Goal: Task Accomplishment & Management: Manage account settings

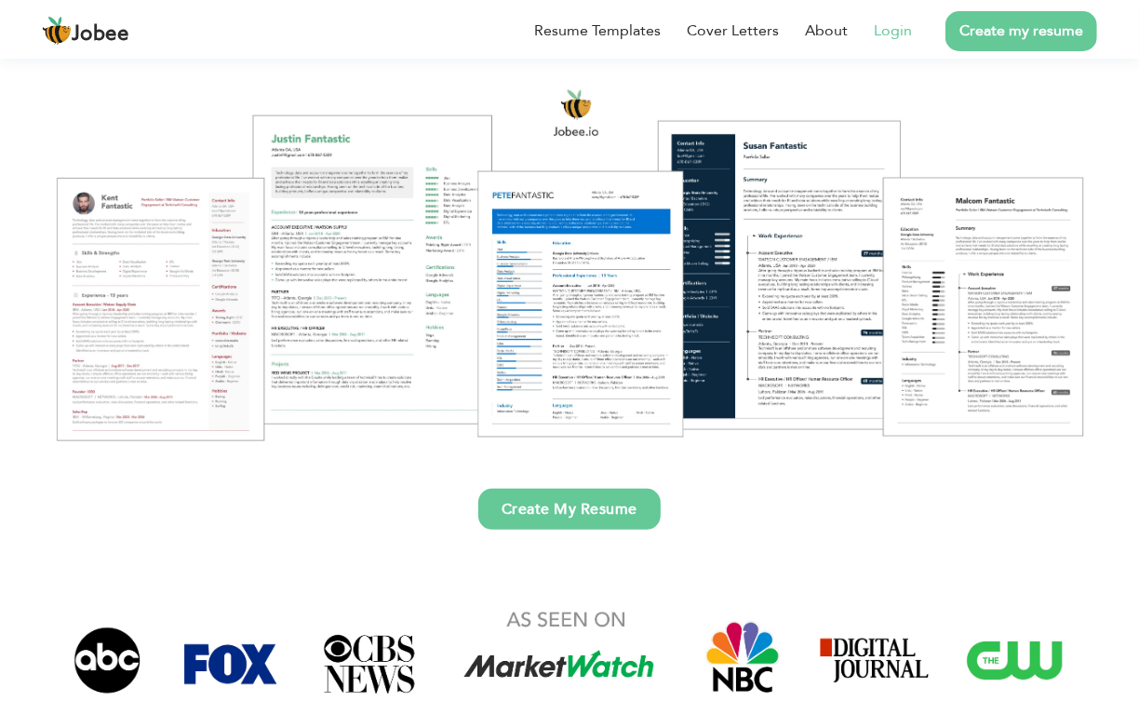
click at [894, 26] on link "Login" at bounding box center [893, 31] width 38 height 22
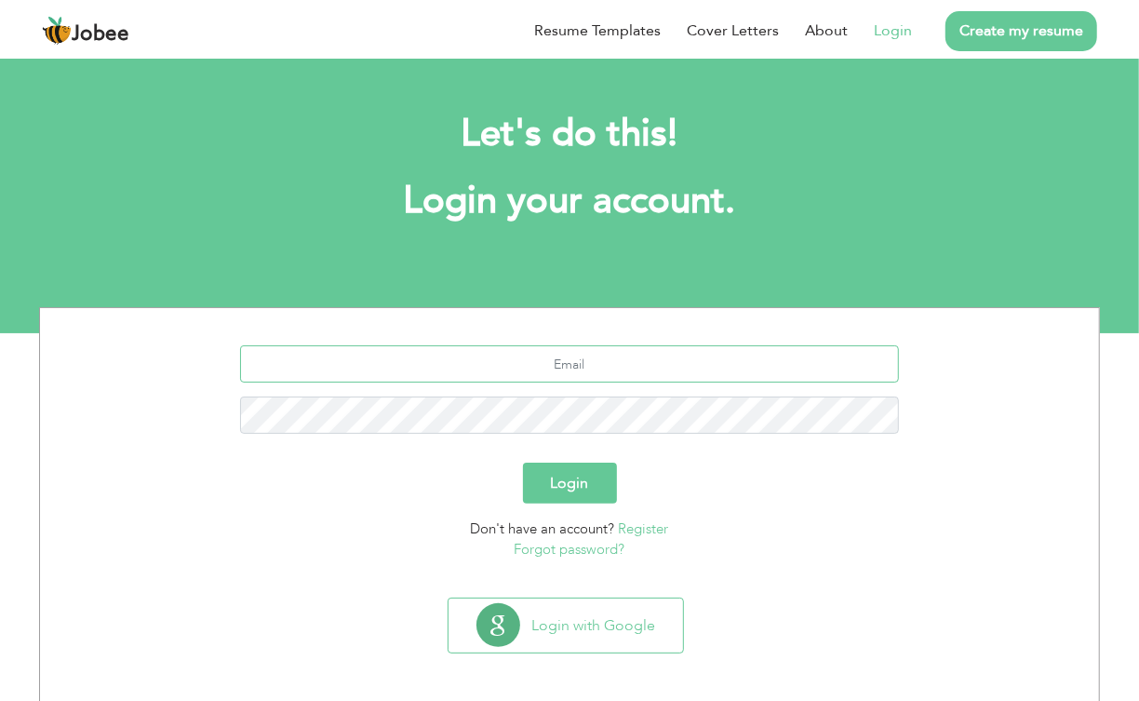
click at [624, 359] on input "text" at bounding box center [570, 363] width 660 height 37
type input "[EMAIL_ADDRESS][DOMAIN_NAME]"
click at [571, 484] on button "Login" at bounding box center [570, 483] width 94 height 41
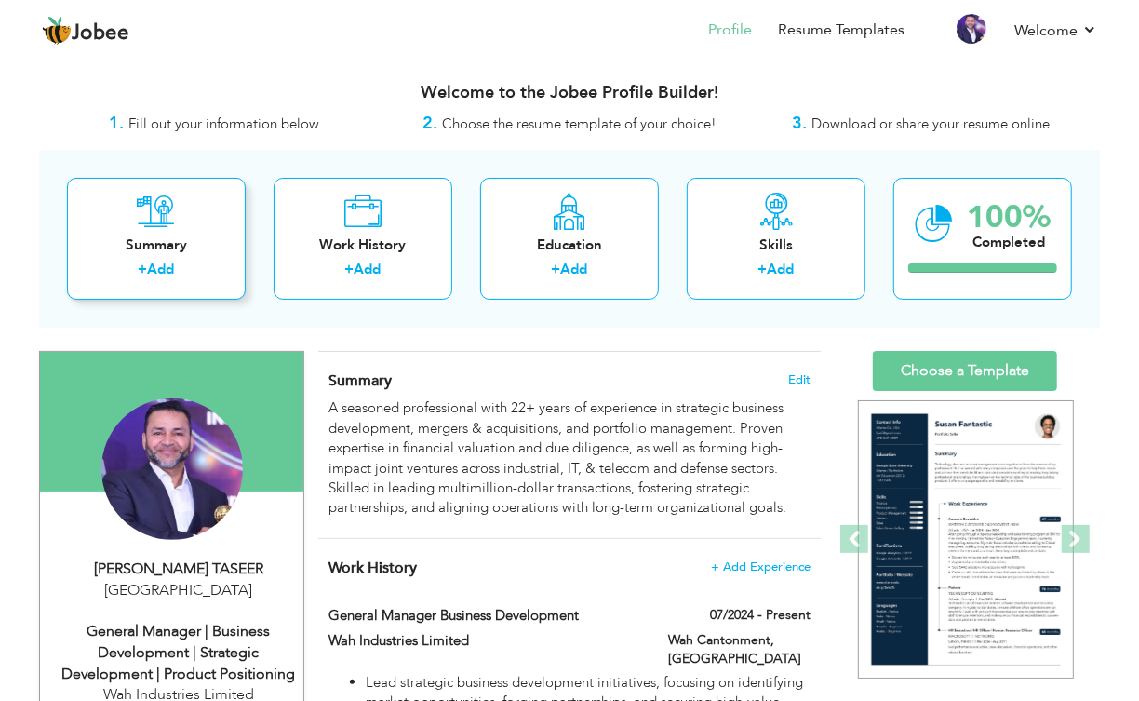
click at [157, 222] on icon at bounding box center [157, 211] width 38 height 37
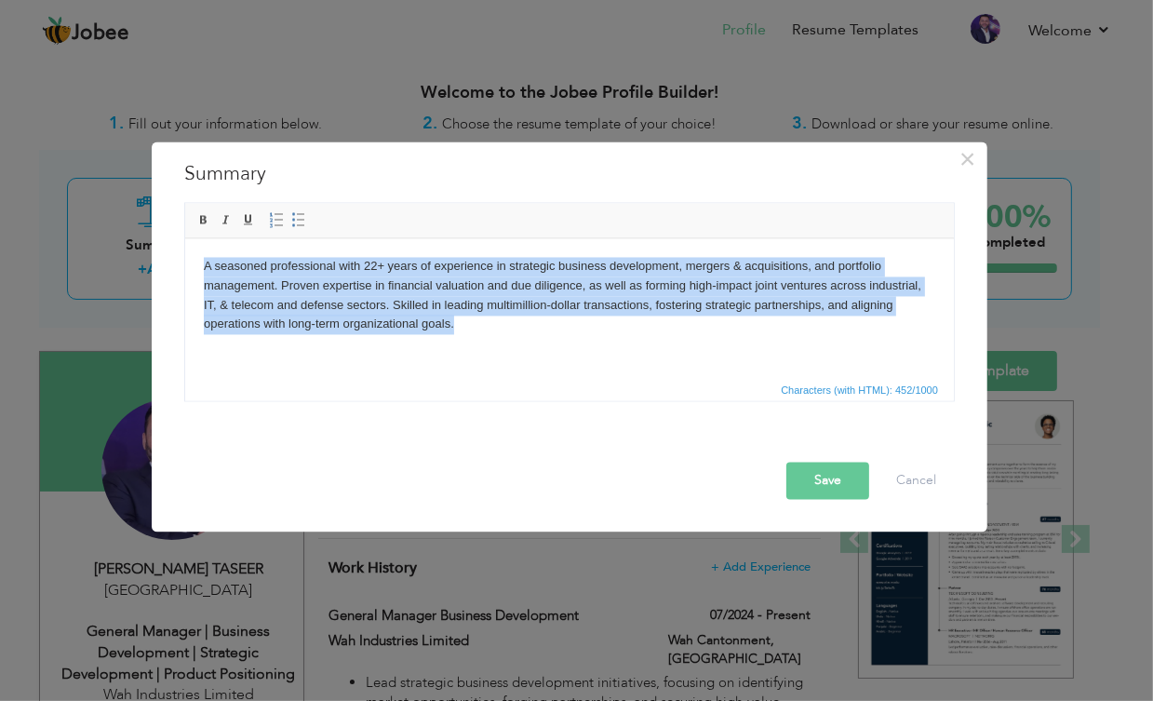
drag, startPoint x: 459, startPoint y: 330, endPoint x: 198, endPoint y: 268, distance: 267.9
click at [198, 268] on html "A seasoned professional with 22+ years of experience in strategic business deve…" at bounding box center [568, 294] width 769 height 114
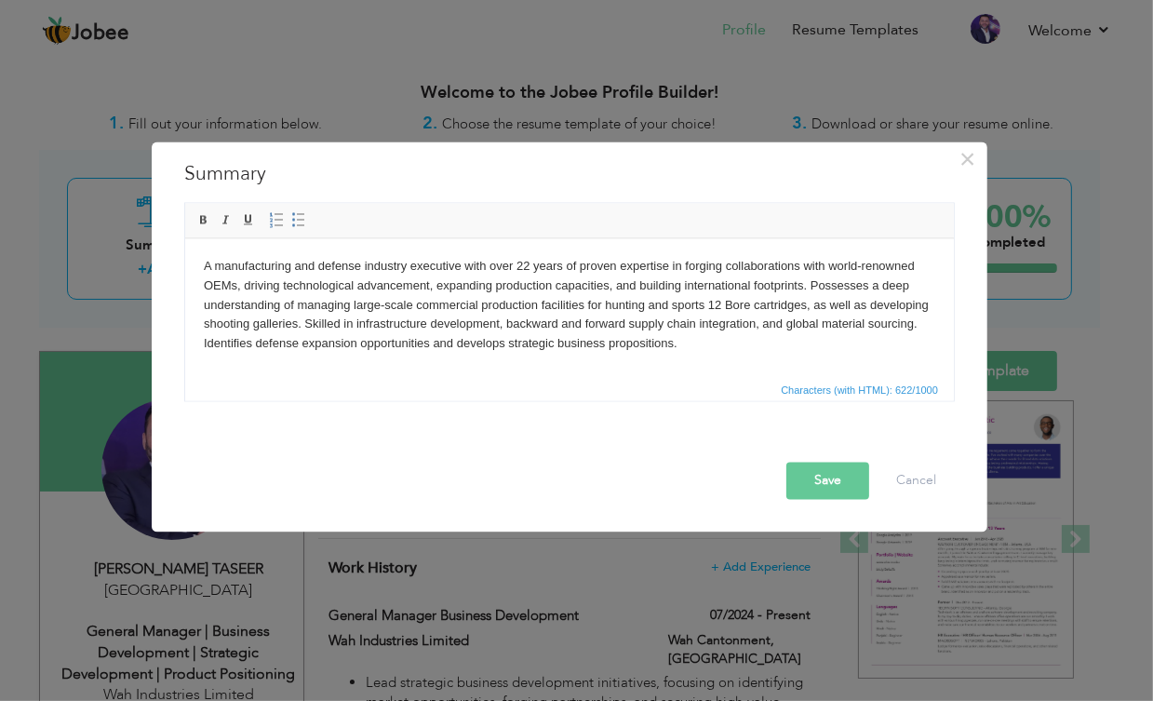
click at [827, 482] on button "Save" at bounding box center [827, 480] width 83 height 37
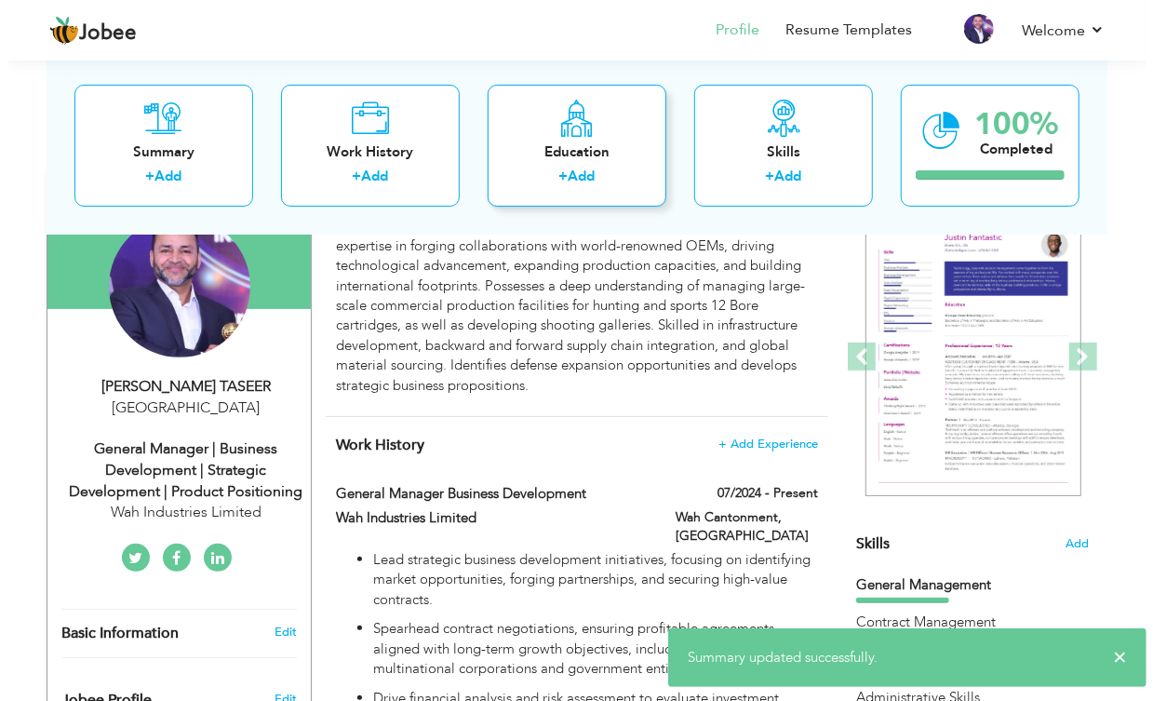
scroll to position [184, 0]
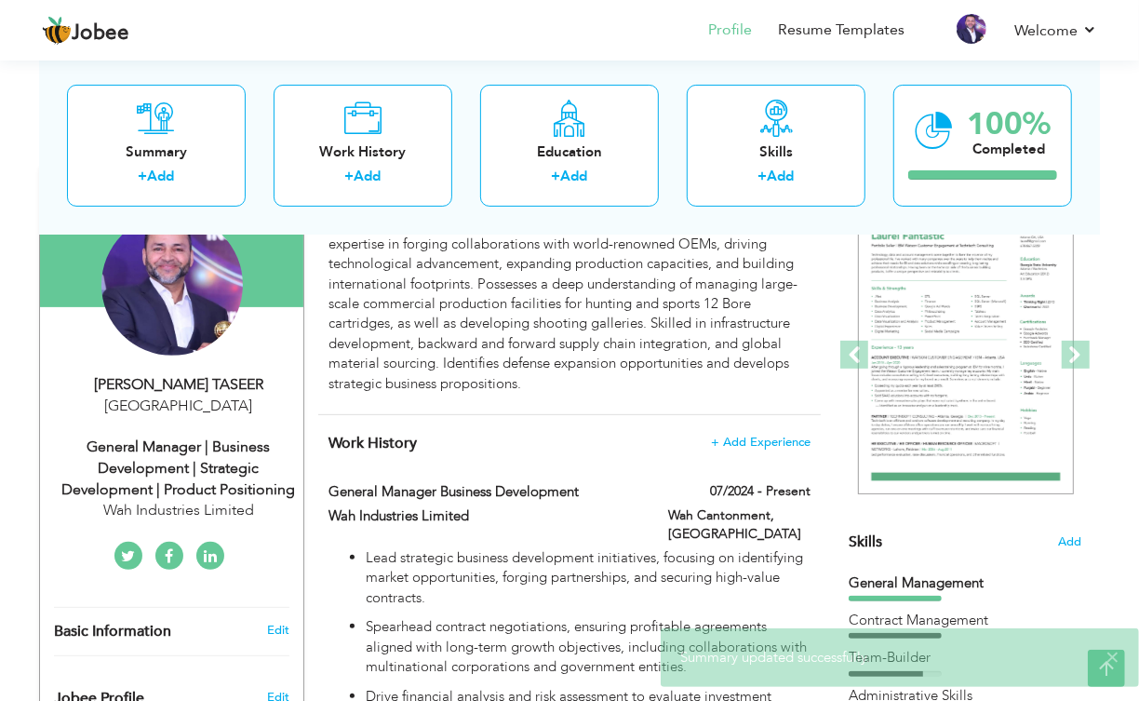
click at [227, 473] on div "General Manager | Business Development | Strategic Development | Product Positi…" at bounding box center [178, 468] width 249 height 64
type input "WASIF AFZAAL"
type input "TASEER"
type input "+923205559255"
select select "number:166"
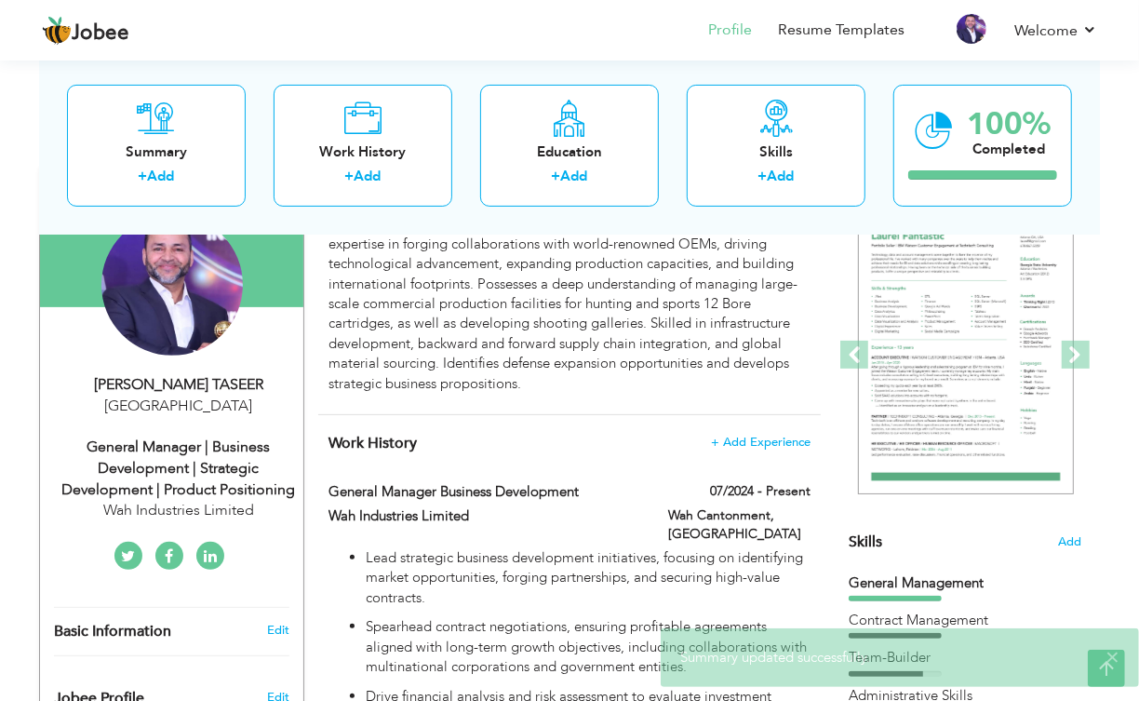
select select "number:24"
type input "Wah Industries Limited"
type input "General Manager | Business Development | Strategic Development | Product Positi…"
type input "https://www.linkedin.com/in/wasif-taseer-business-dev-sale-mkt-contract-managem…"
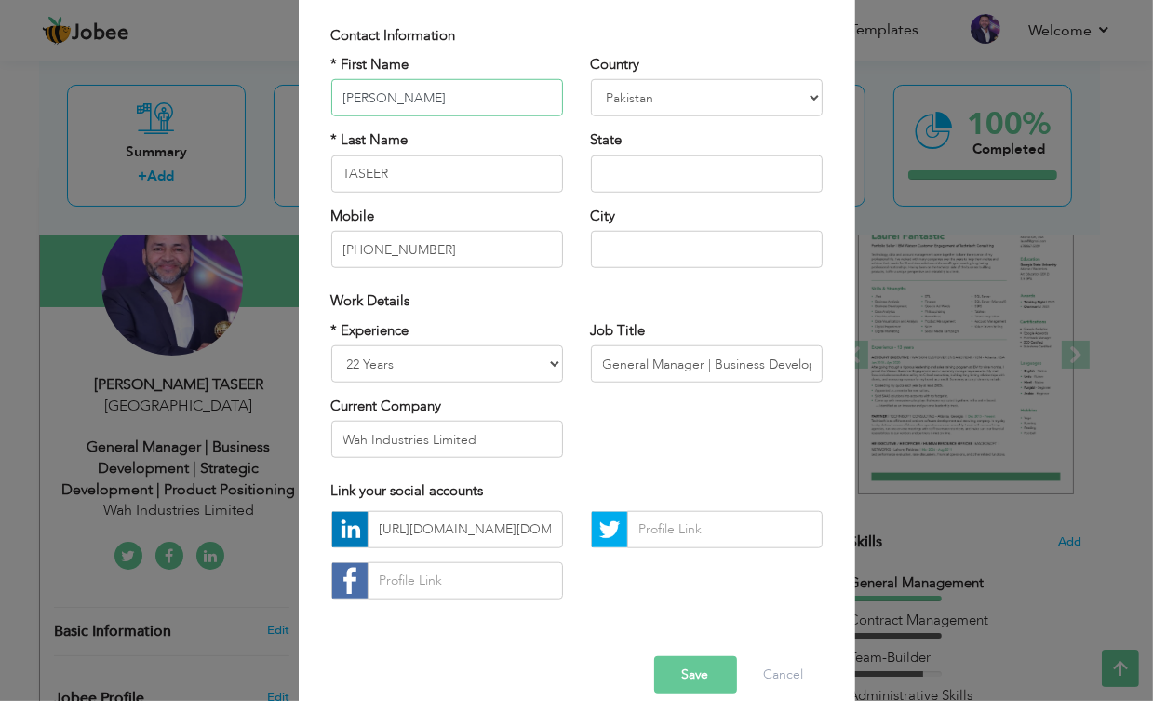
scroll to position [149, 0]
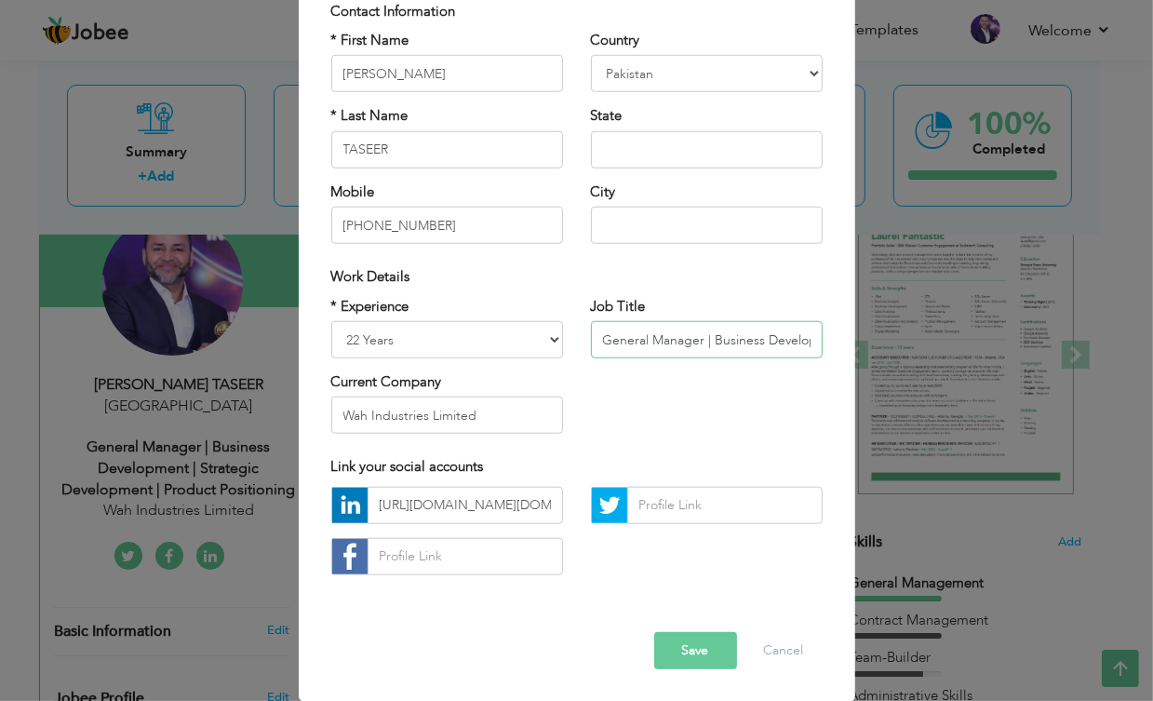
click at [705, 340] on input "General Manager | Business Development | Strategic Development | Product Positi…" at bounding box center [707, 339] width 232 height 37
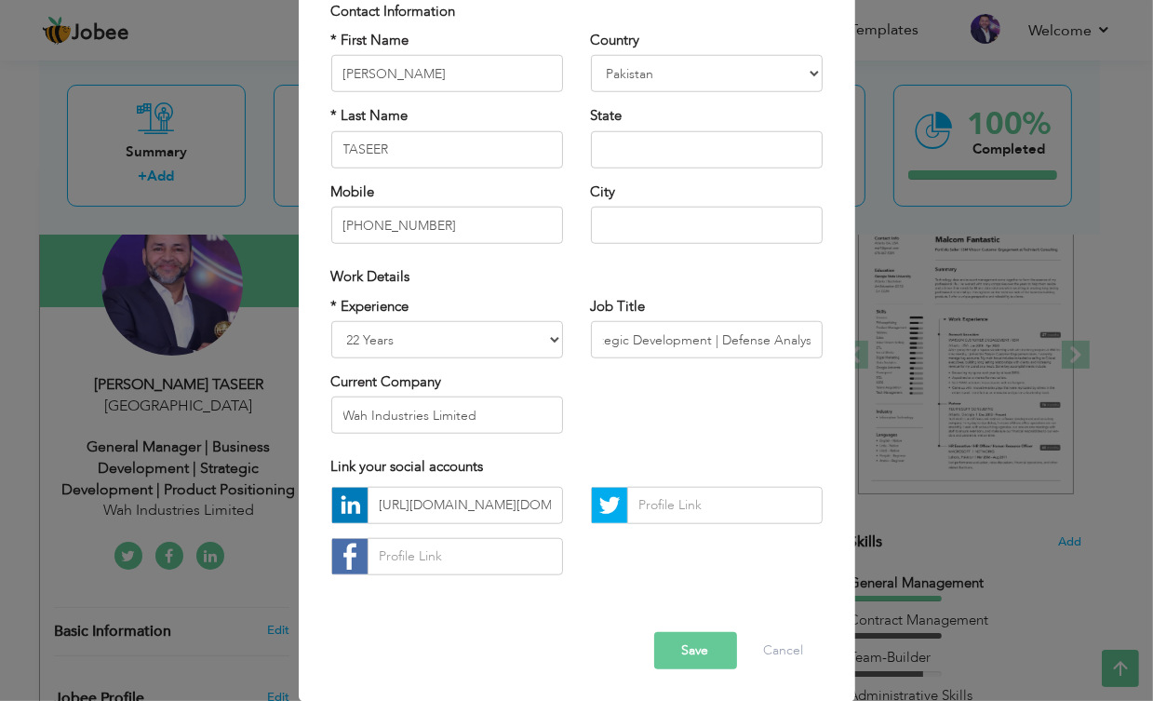
scroll to position [0, 0]
click at [718, 420] on div "* Experience Entry Level Less than 1 Year 1 Year 2 Years 3 Years 4 Years 5 Year…" at bounding box center [576, 372] width 519 height 152
click at [741, 354] on input "General Manager | Business Development | Strategic Development | Defense Analys…" at bounding box center [707, 339] width 232 height 37
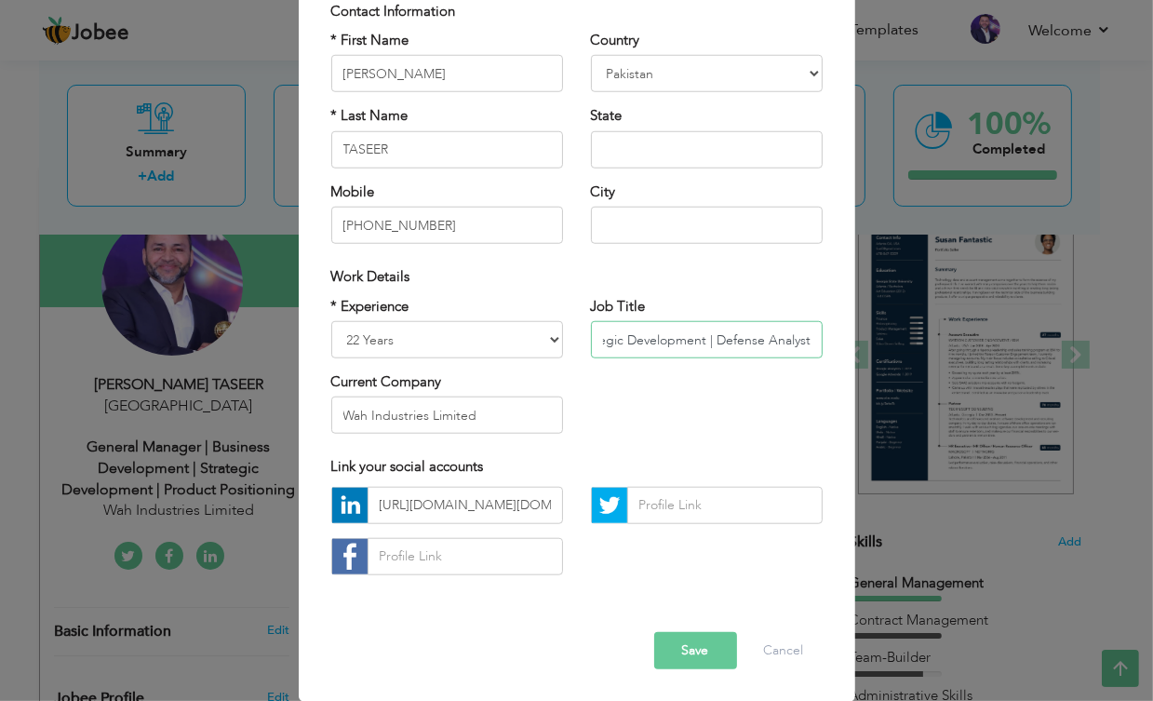
scroll to position [0, 280]
type input "General Manager | Business Development | Strategic Development | Defense Analyst"
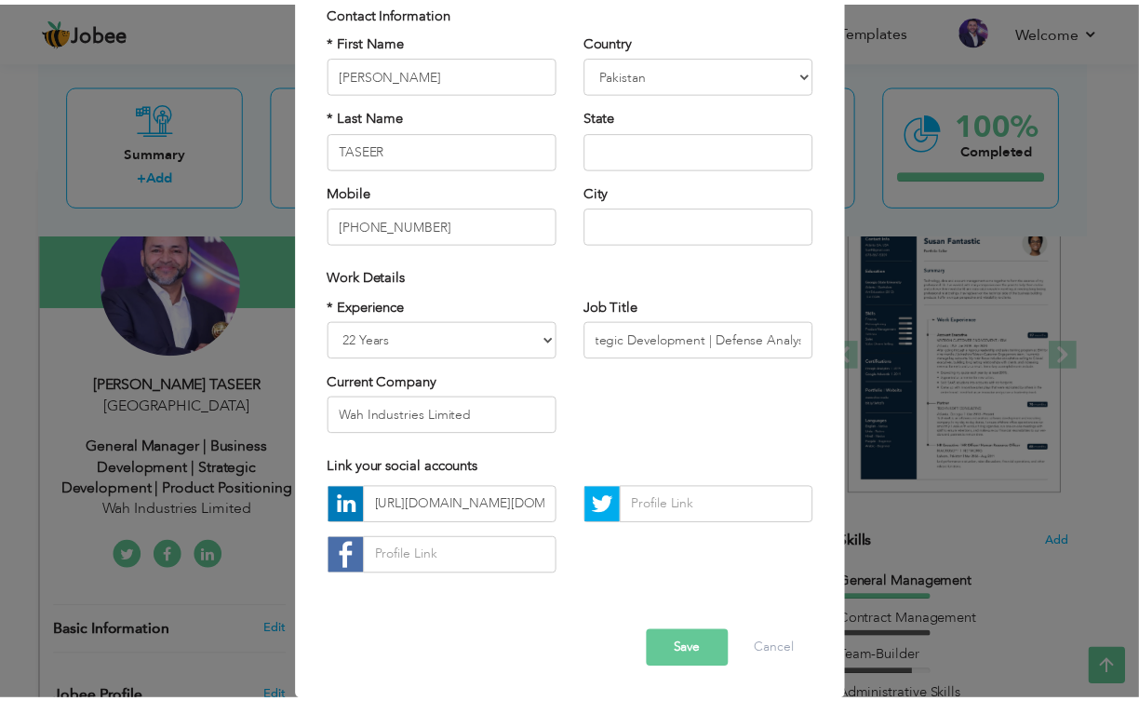
scroll to position [0, 0]
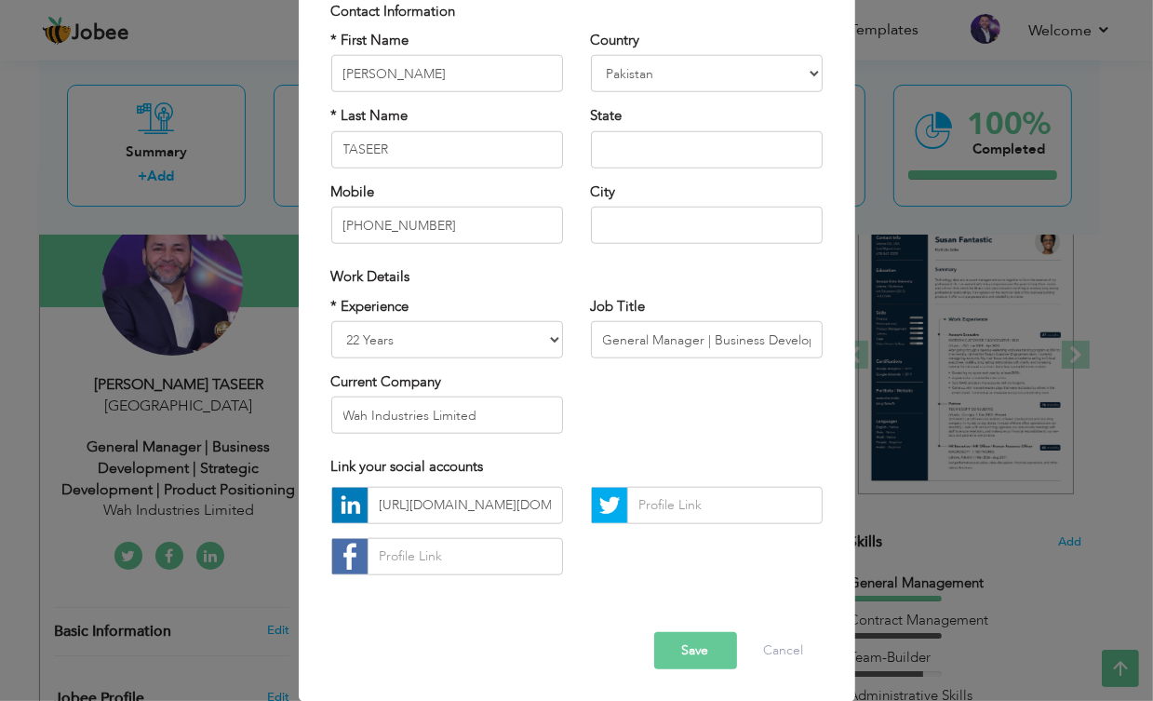
click at [780, 402] on div "* Experience Entry Level Less than 1 Year 1 Year 2 Years 3 Years 4 Years 5 Year…" at bounding box center [576, 372] width 519 height 152
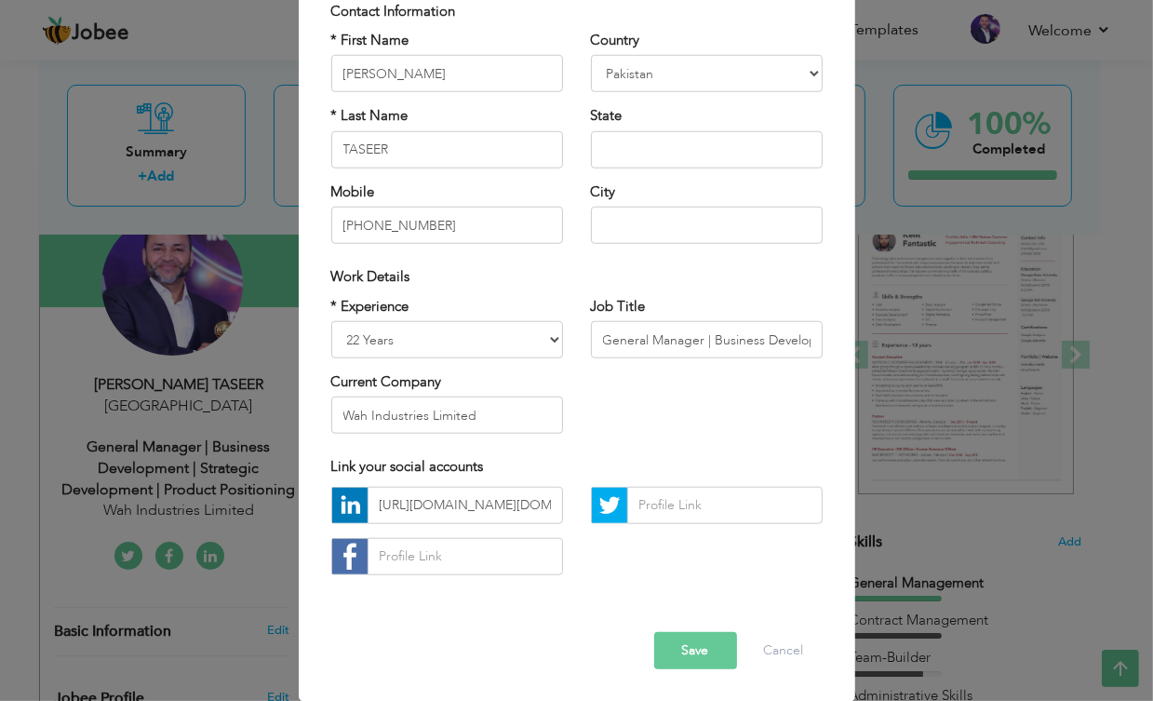
click at [678, 638] on button "Save" at bounding box center [695, 650] width 83 height 37
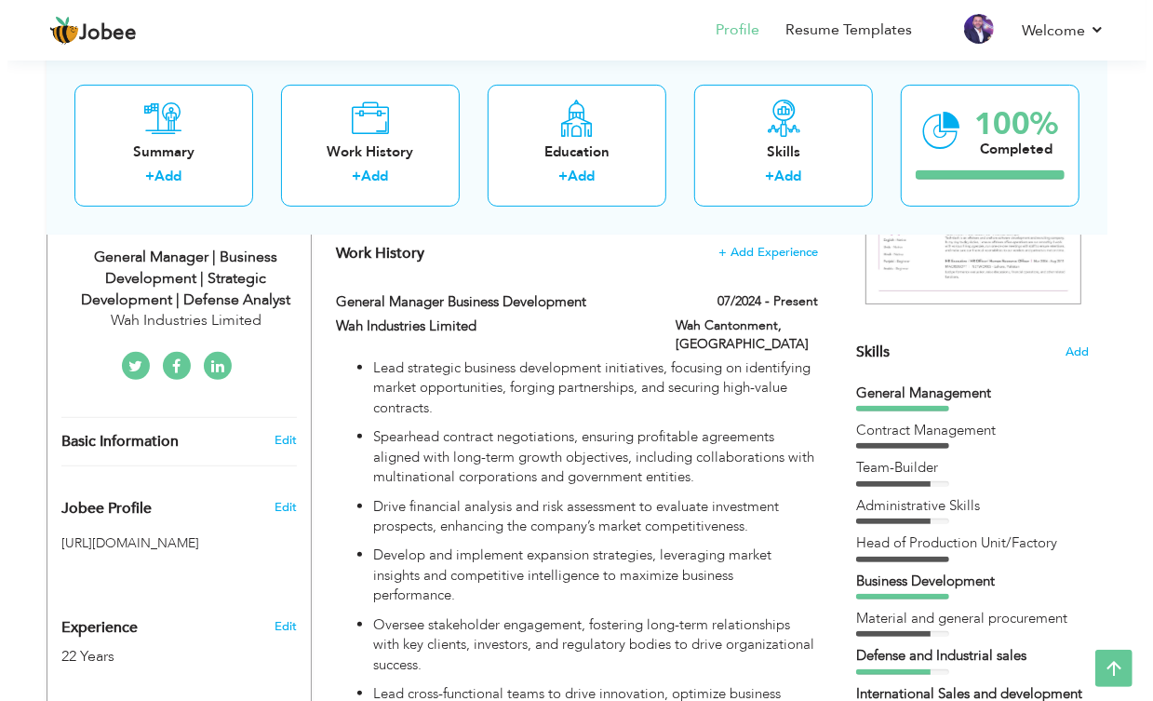
scroll to position [316, 0]
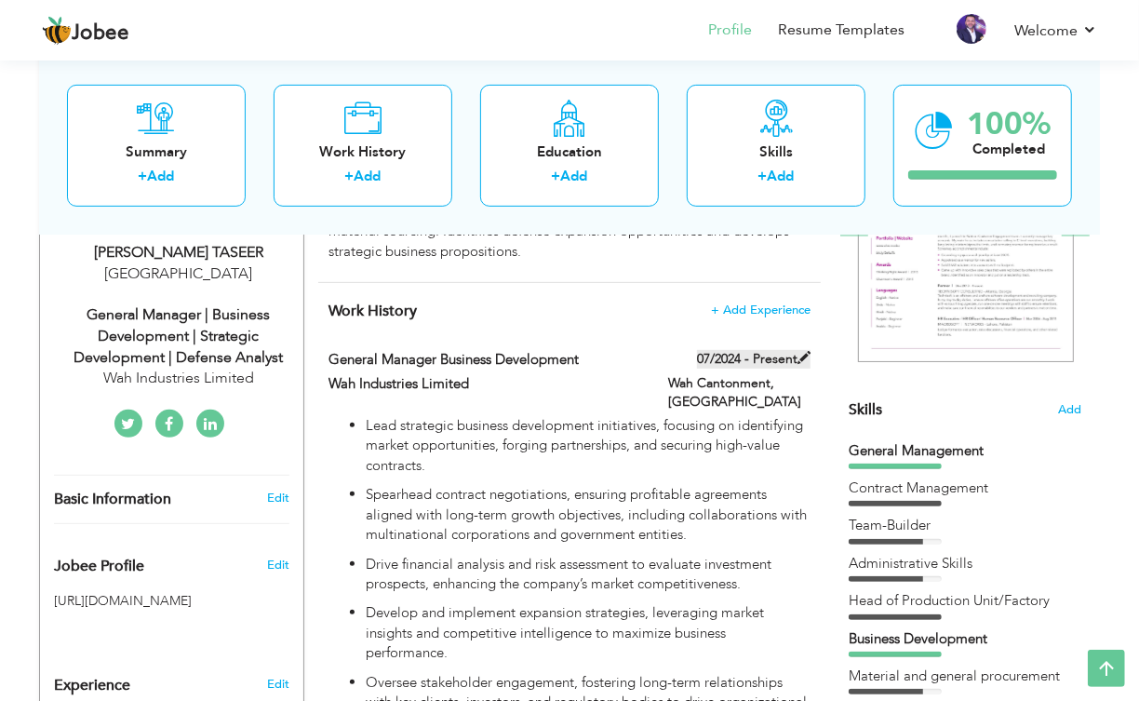
click at [802, 354] on span at bounding box center [804, 357] width 13 height 13
type input "General Manager Business Development"
type input "Wah Industries Limited"
type input "07/2024"
type input "[GEOGRAPHIC_DATA]"
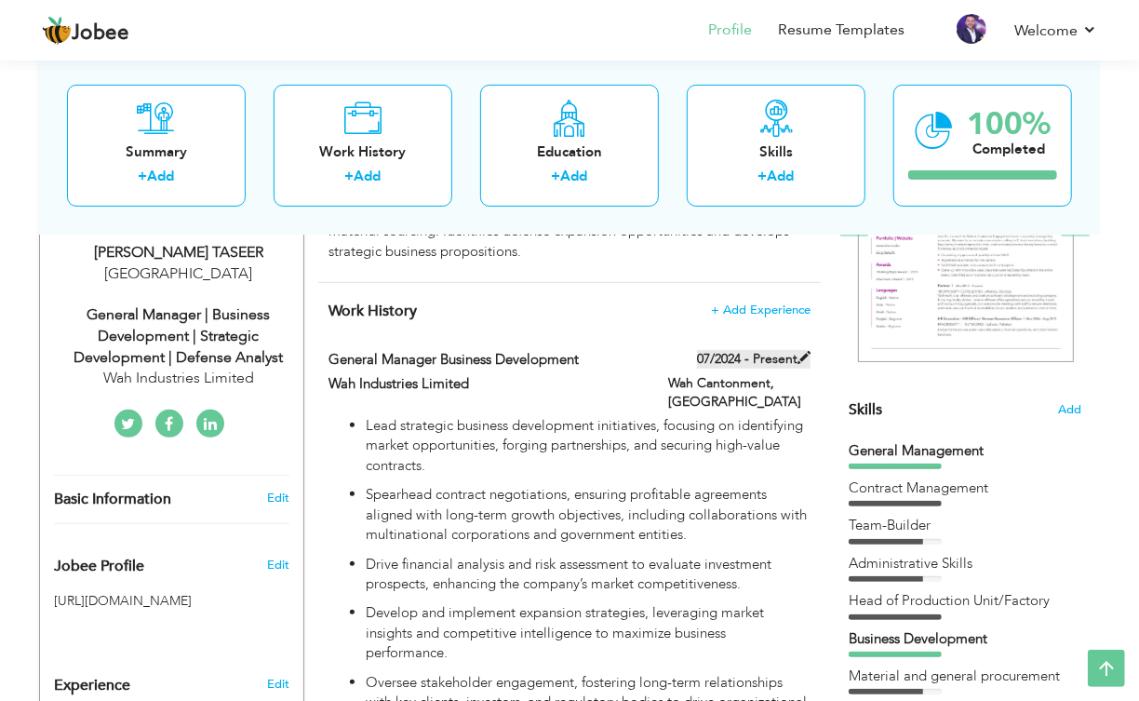
type input "Wah Cantonment"
checkbox input "true"
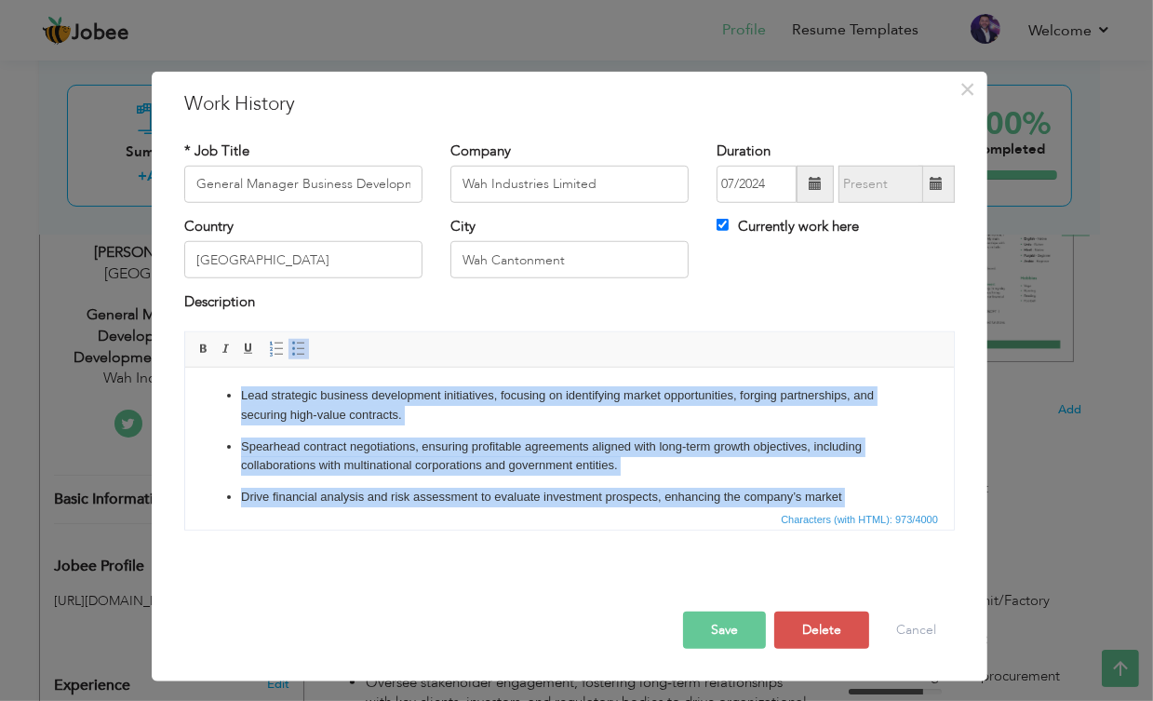
scroll to position [170, 0]
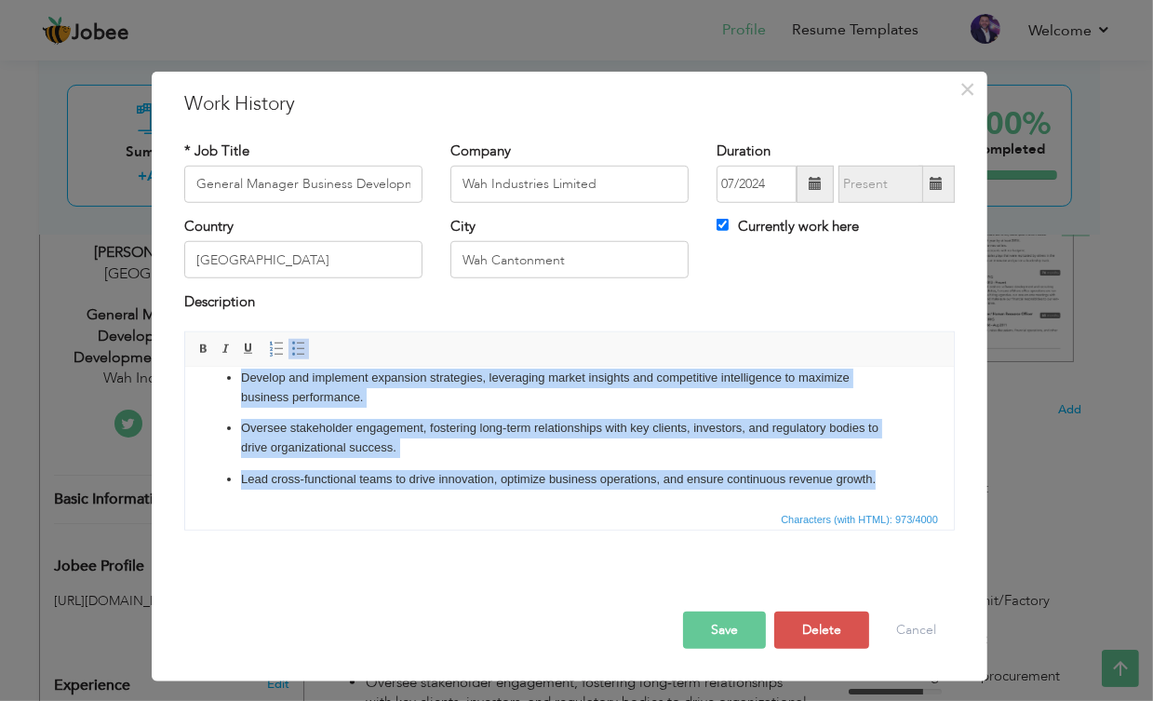
drag, startPoint x: 243, startPoint y: 400, endPoint x: 906, endPoint y: 510, distance: 671.7
click at [906, 507] on html "Lead strategic business development initiatives, focusing on identifying market…" at bounding box center [568, 351] width 769 height 311
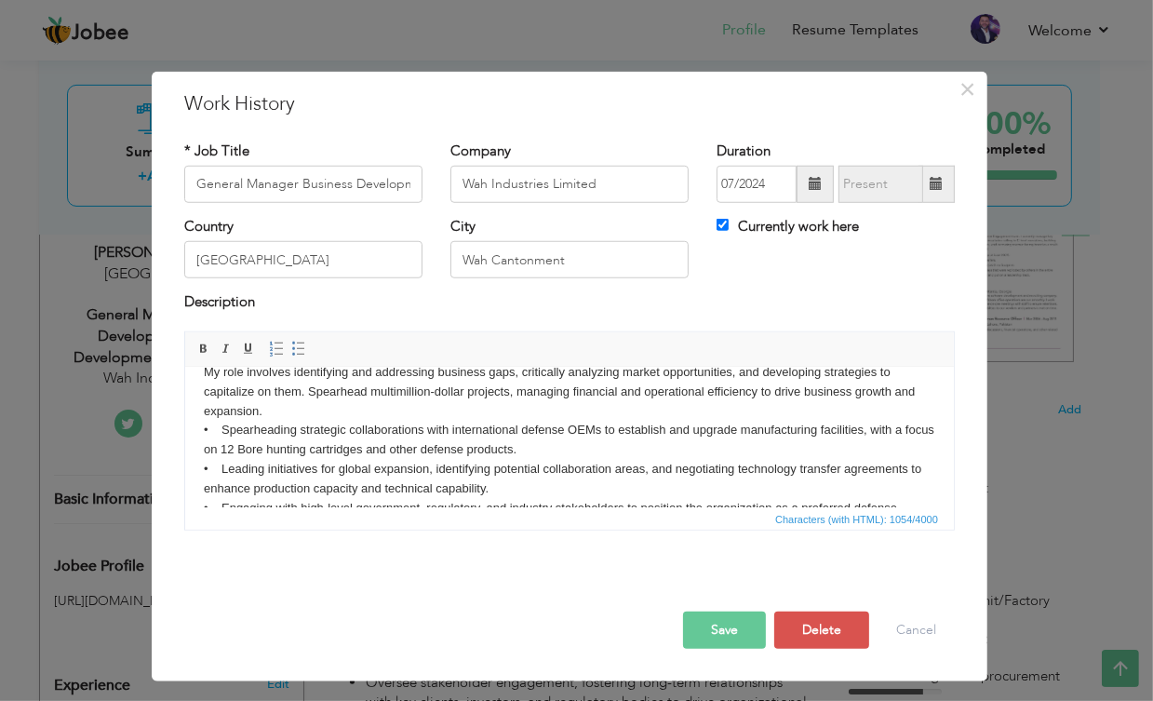
scroll to position [0, 0]
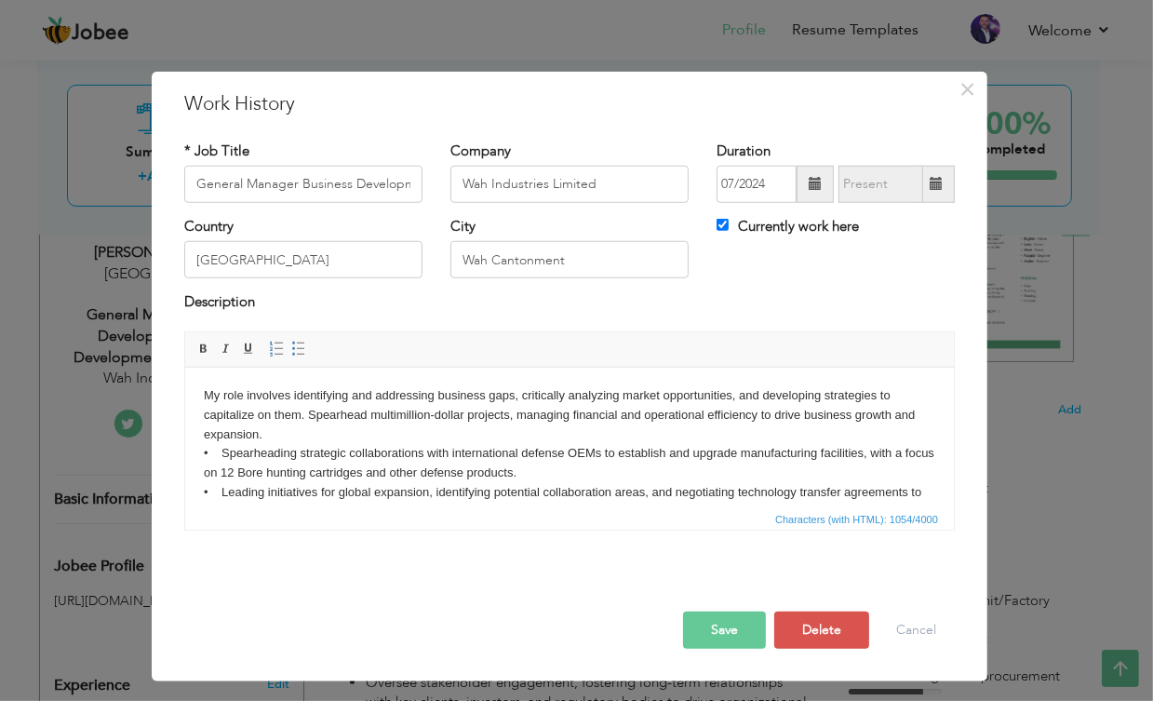
click at [259, 475] on body "My role involves identifying and addressing business gaps, critically analyzing…" at bounding box center [569, 482] width 732 height 194
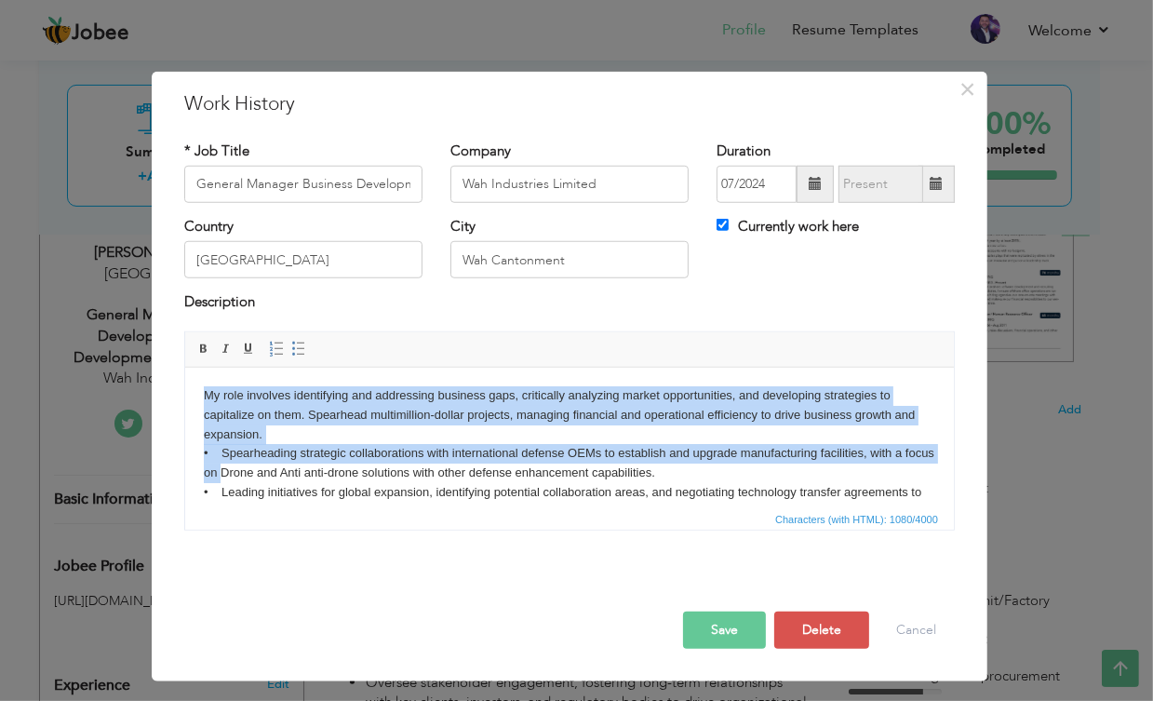
scroll to position [90, 0]
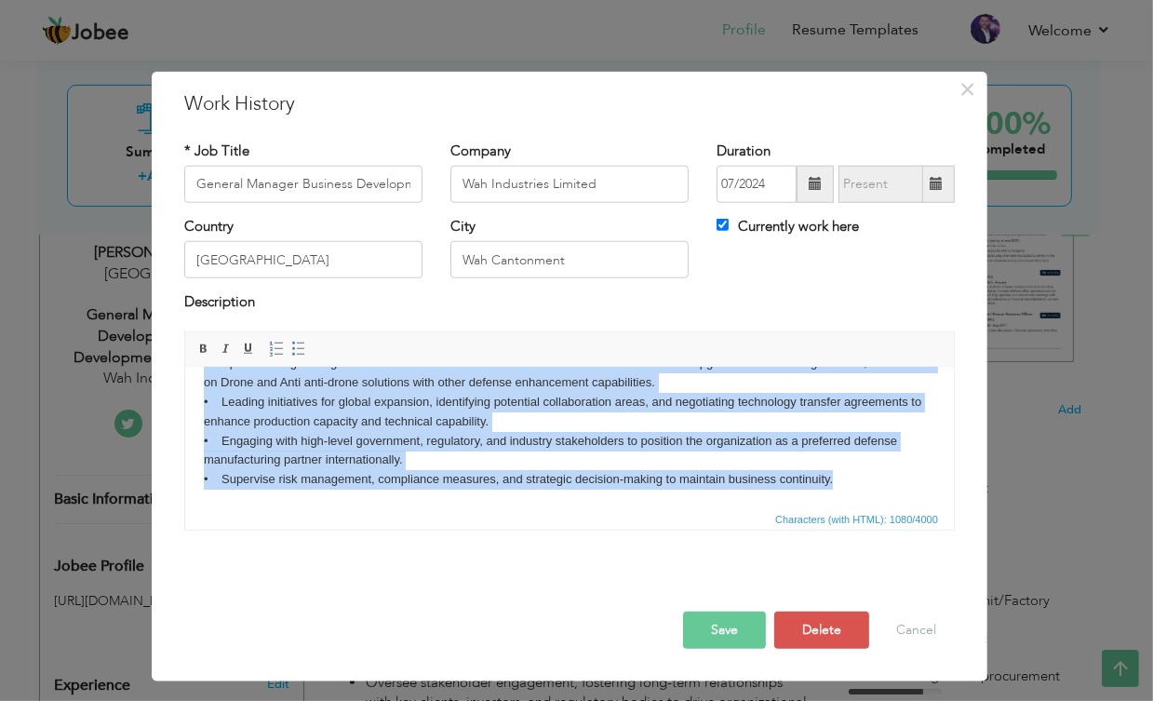
drag, startPoint x: 196, startPoint y: 394, endPoint x: 873, endPoint y: 481, distance: 682.2
click at [873, 481] on html "My role involves identifying and addressing business gaps, critically analyzing…" at bounding box center [568, 391] width 769 height 231
copy body "My role involves identifying and addressing business gaps, critically analyzing…"
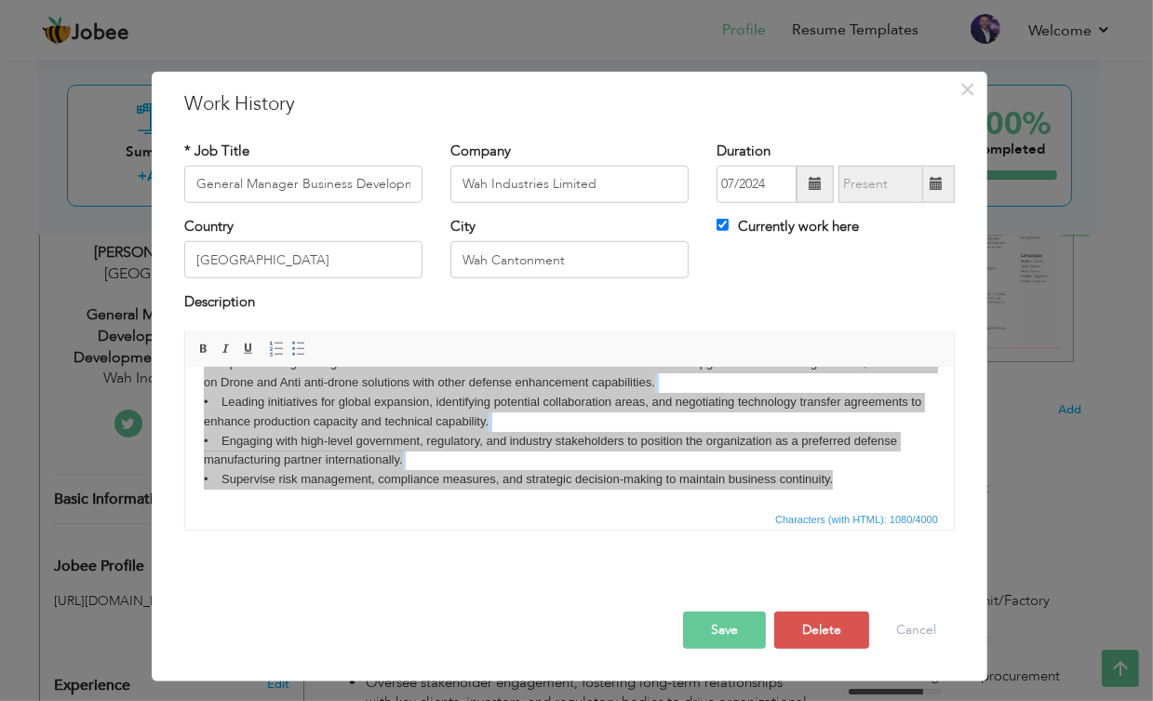
click at [718, 625] on button "Save" at bounding box center [724, 629] width 83 height 37
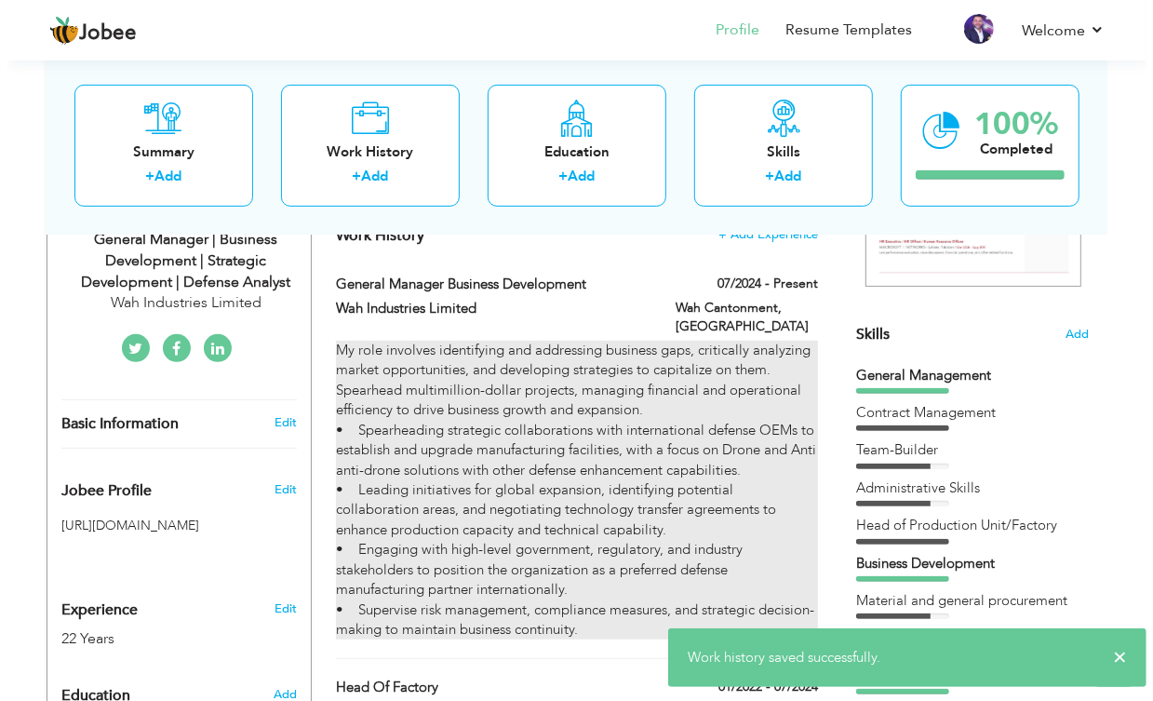
scroll to position [395, 0]
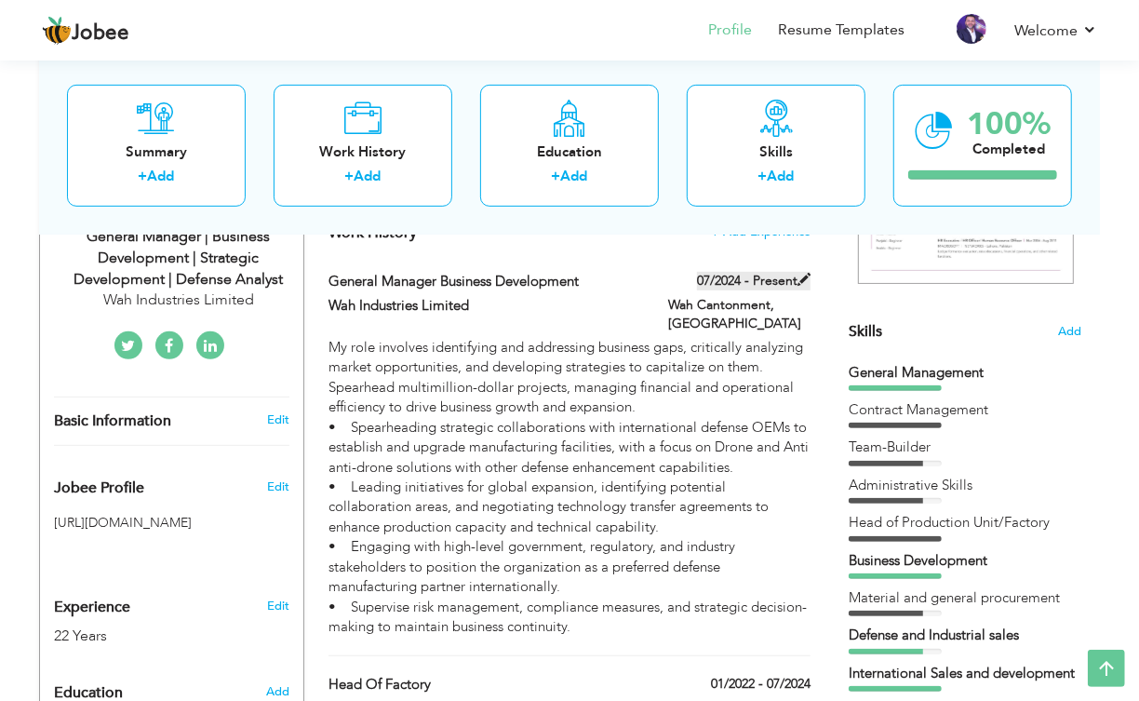
click at [807, 275] on span at bounding box center [804, 279] width 13 height 13
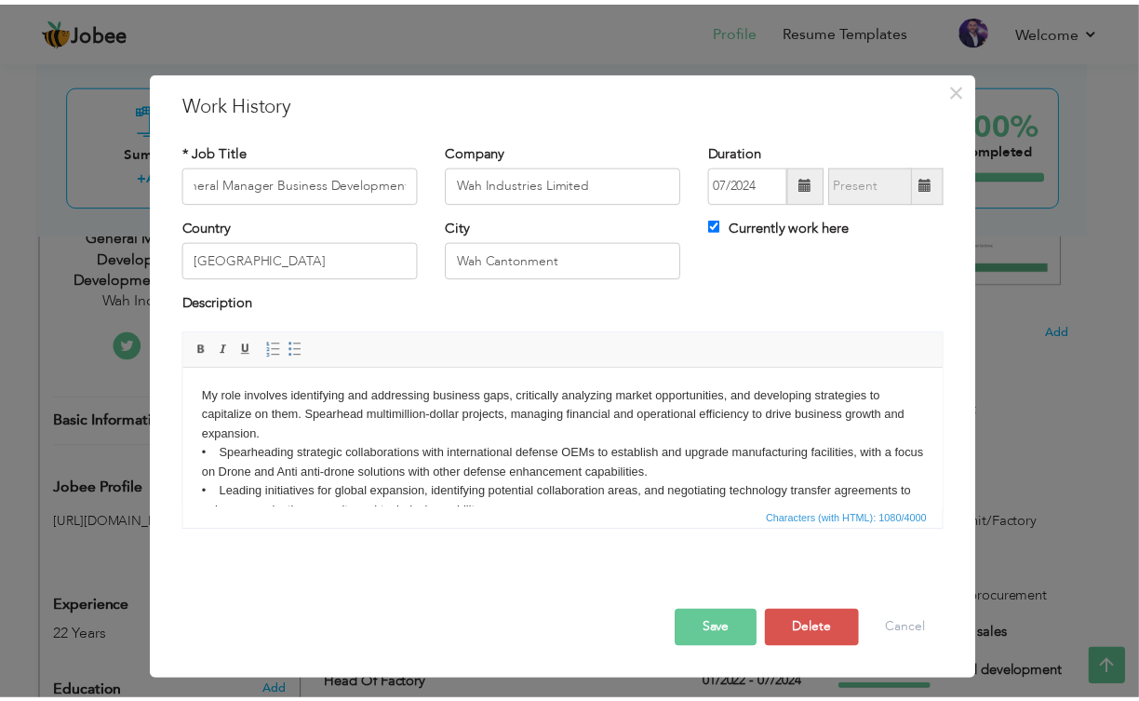
scroll to position [0, 0]
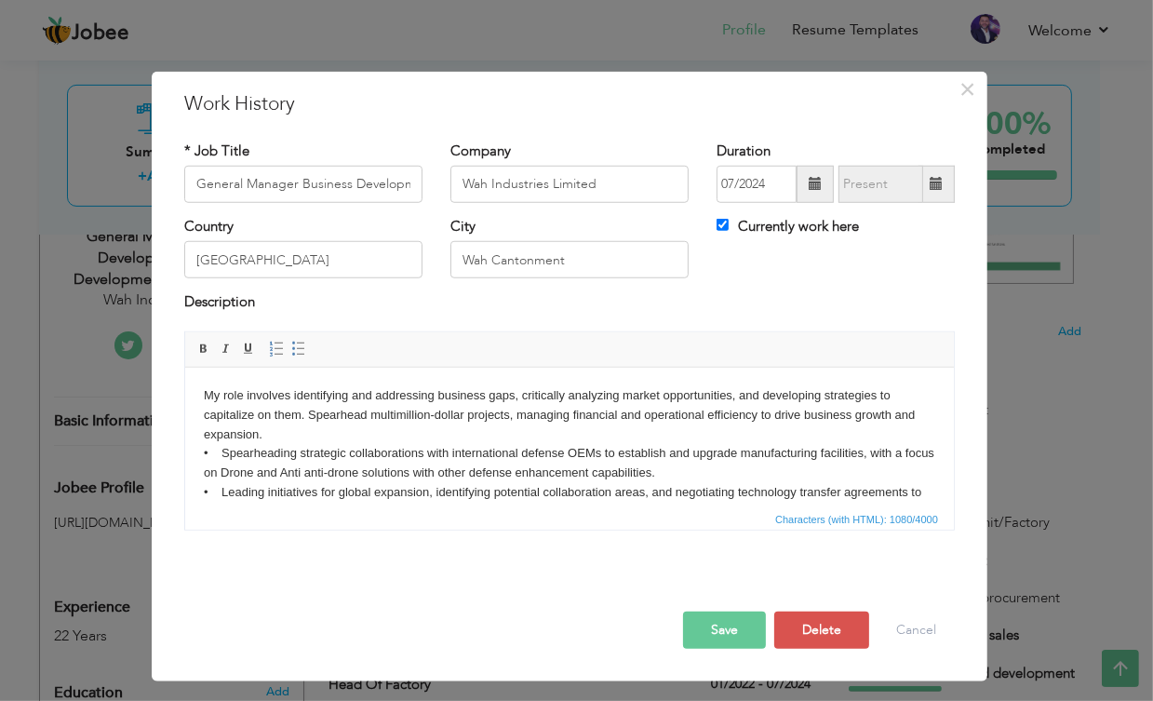
click at [708, 624] on button "Save" at bounding box center [724, 629] width 83 height 37
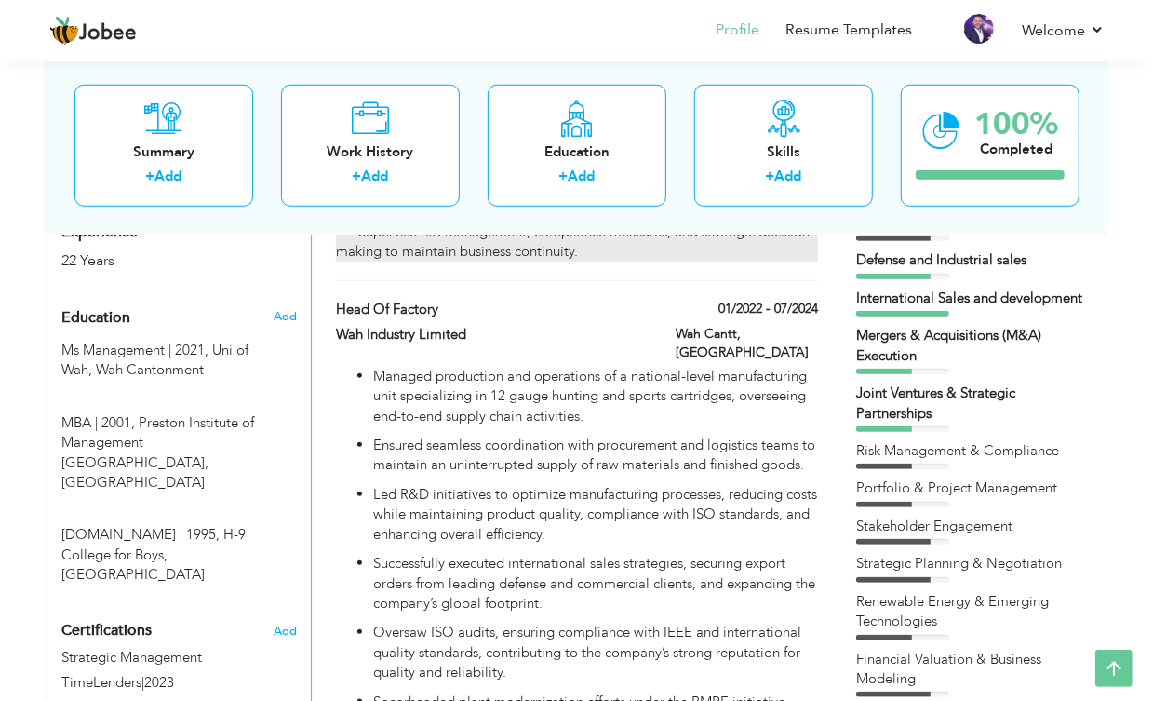
scroll to position [772, 0]
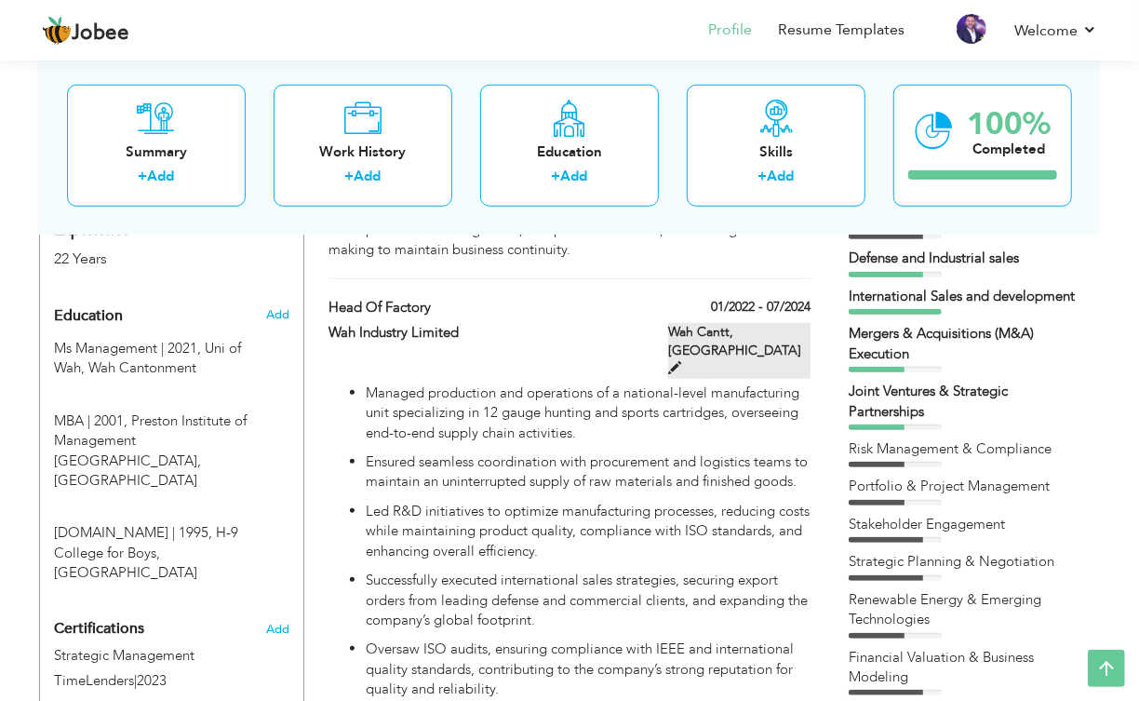
click at [681, 361] on span at bounding box center [674, 367] width 13 height 13
type input "Head of Factory"
type input "Wah Industry Limited"
type input "01/2022"
type input "07/2024"
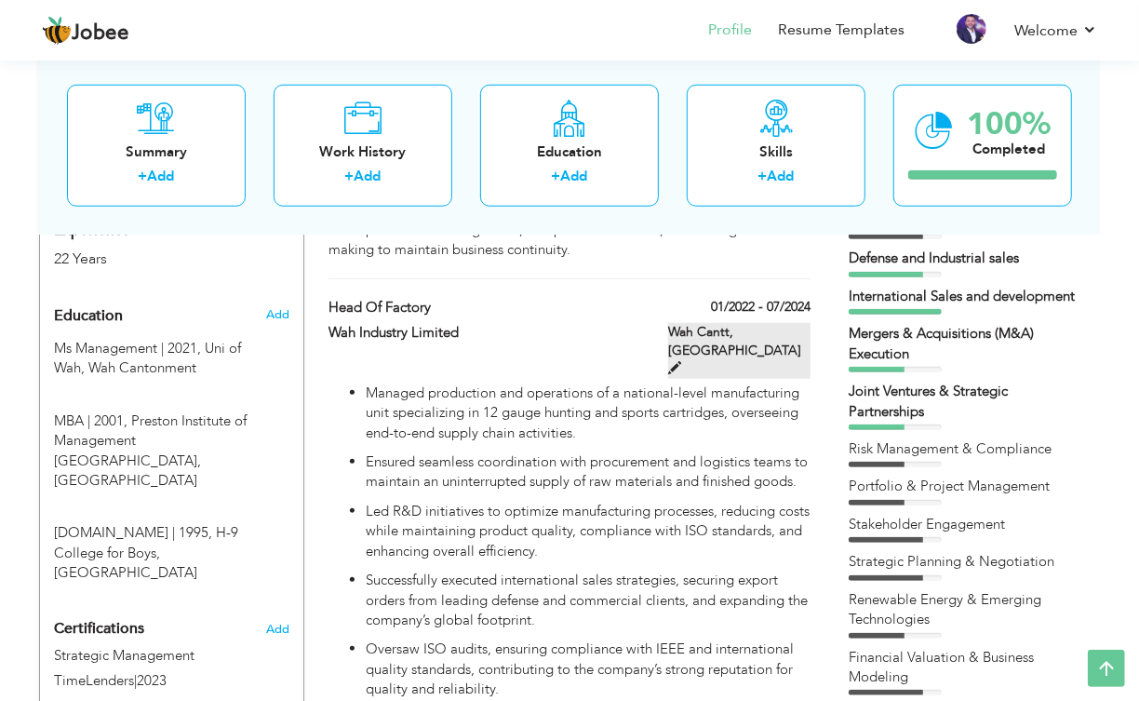
type input "Wah Cantt"
checkbox input "false"
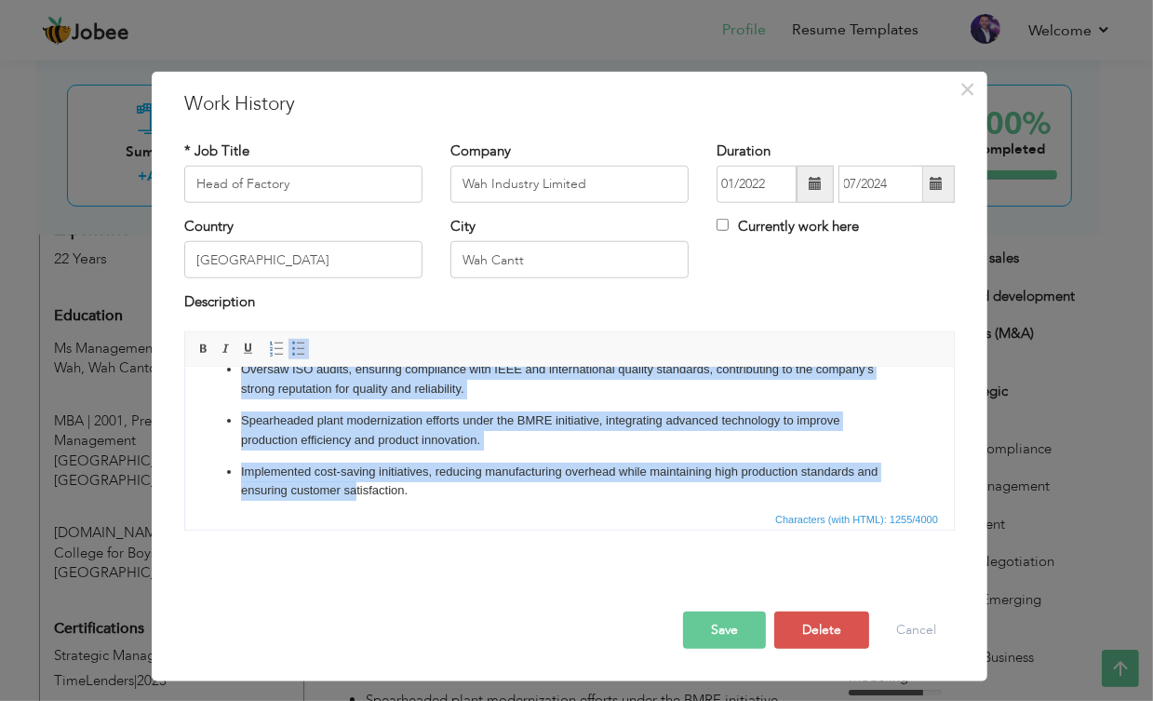
scroll to position [240, 0]
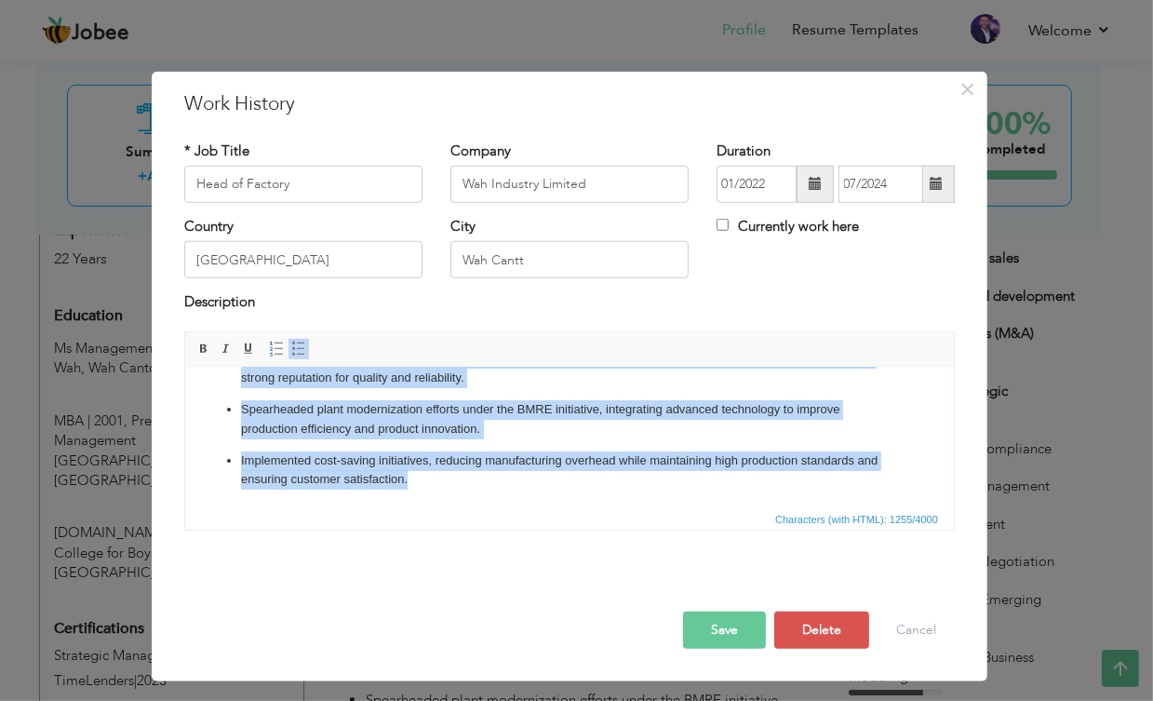
drag, startPoint x: 244, startPoint y: 400, endPoint x: 503, endPoint y: 584, distance: 317.9
click at [503, 507] on html "Managed production and operations of a national-level manufacturing unit specia…" at bounding box center [568, 317] width 769 height 381
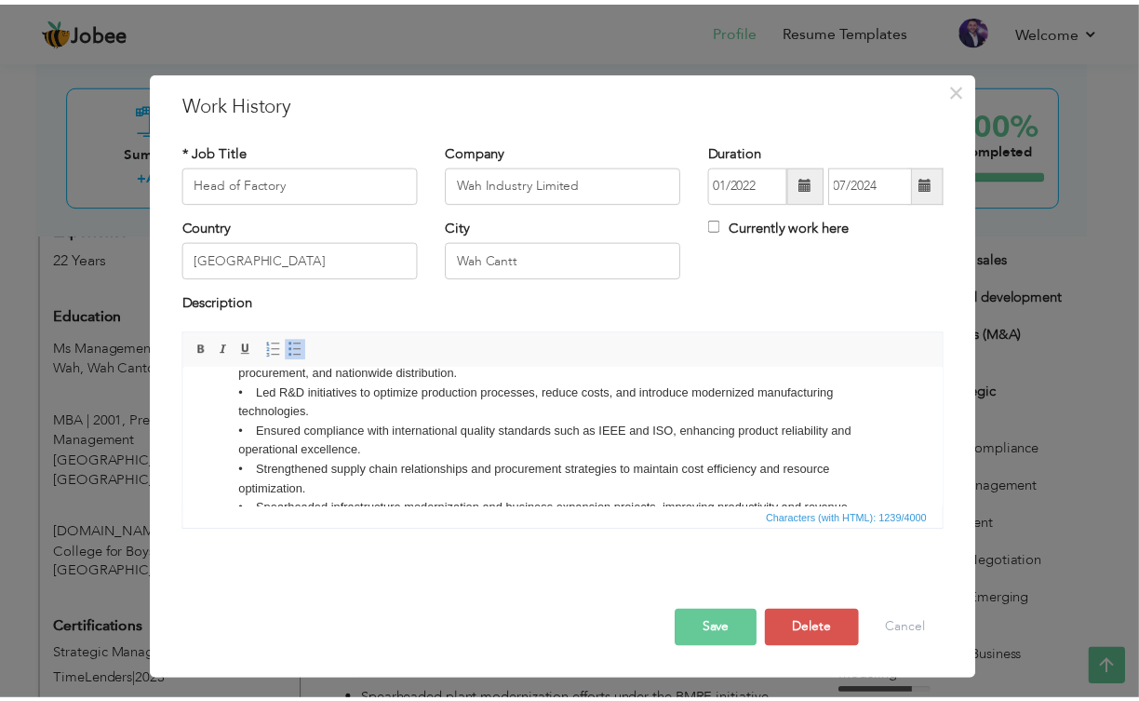
scroll to position [0, 0]
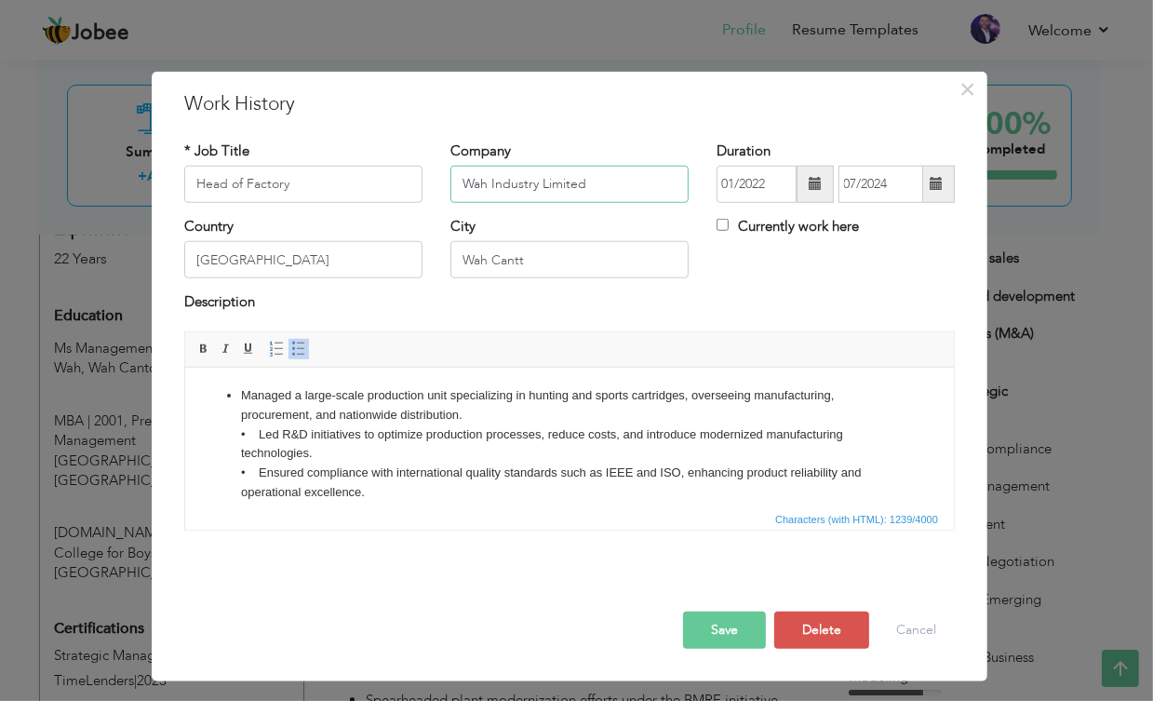
click at [624, 187] on input "Wah Industry Limited" at bounding box center [569, 184] width 238 height 37
type input "Wah Industry Limited (POF Wah)"
click at [734, 627] on button "Save" at bounding box center [724, 629] width 83 height 37
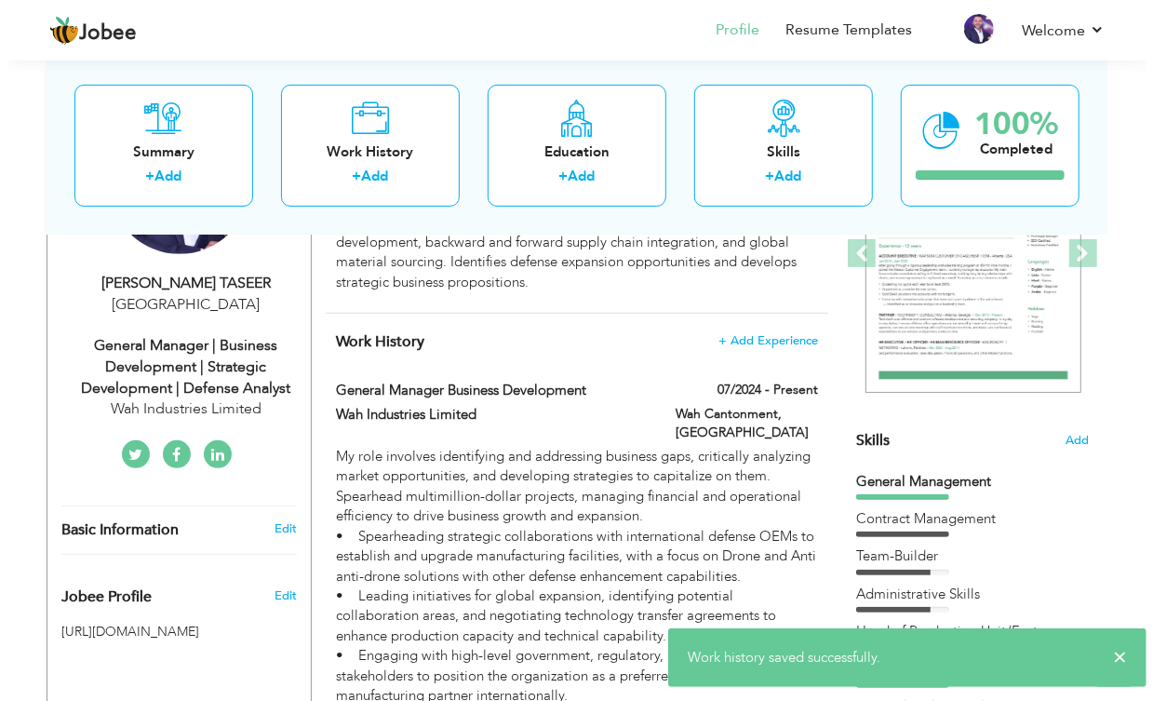
scroll to position [284, 0]
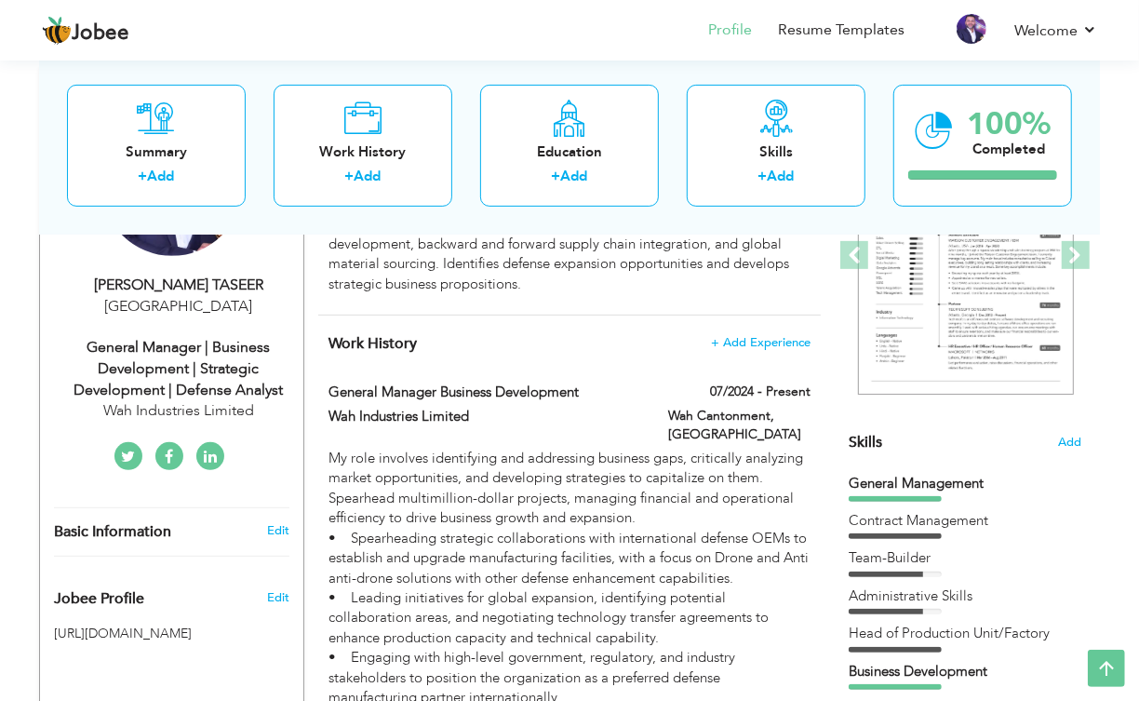
click at [812, 384] on div "07/2024 - Present" at bounding box center [739, 394] width 170 height 23
type input "General Manager Business Development"
type input "Wah Industries Limited"
type input "07/2024"
type input "Wah Cantonment"
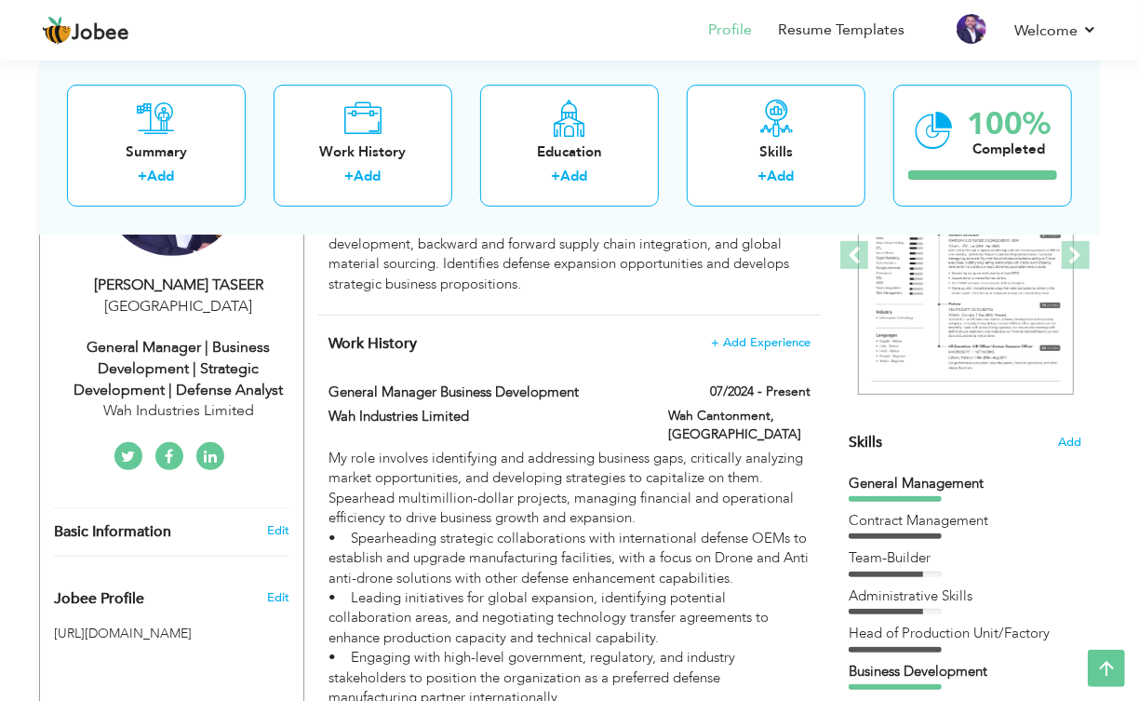
checkbox input "true"
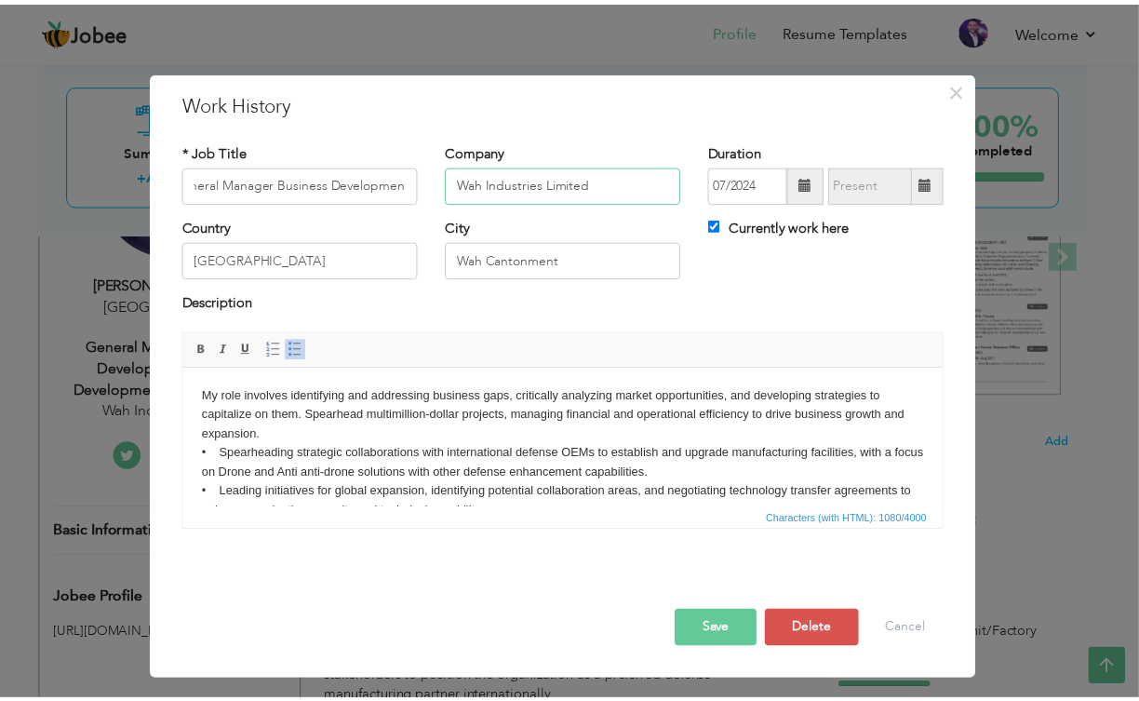
scroll to position [0, 0]
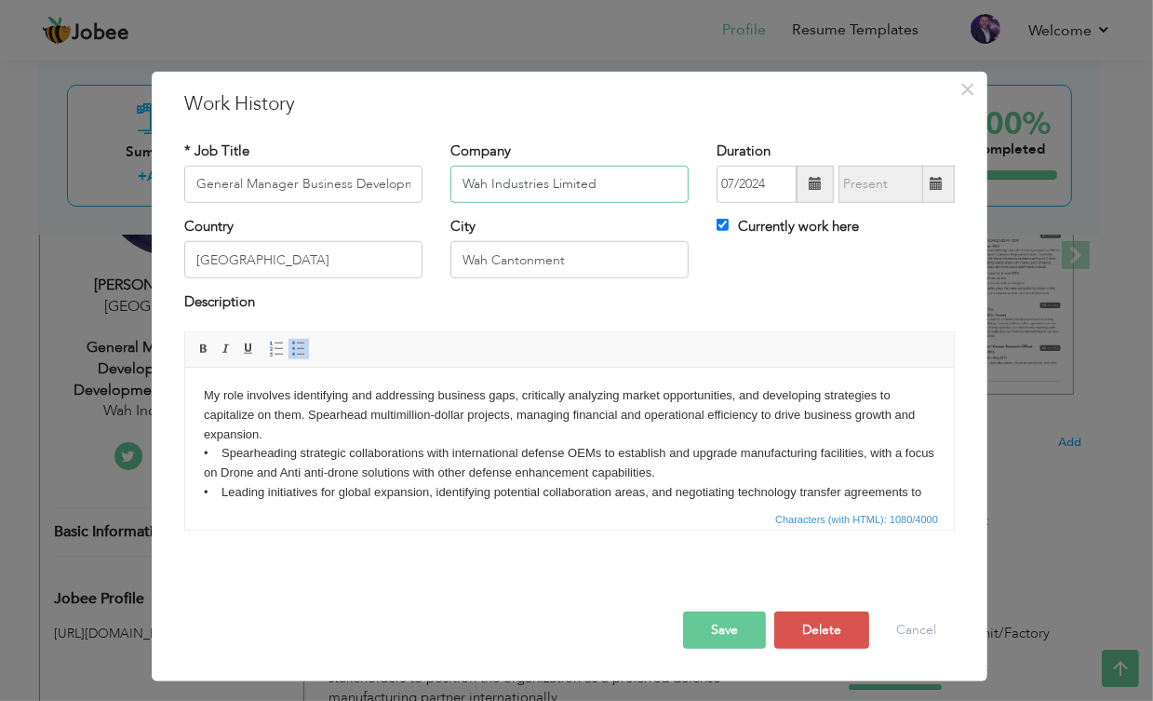
click at [614, 184] on input "Wah Industries Limited" at bounding box center [569, 184] width 238 height 37
type input "Wah Industries Limited (POF Wah)"
click at [719, 634] on button "Save" at bounding box center [724, 629] width 83 height 37
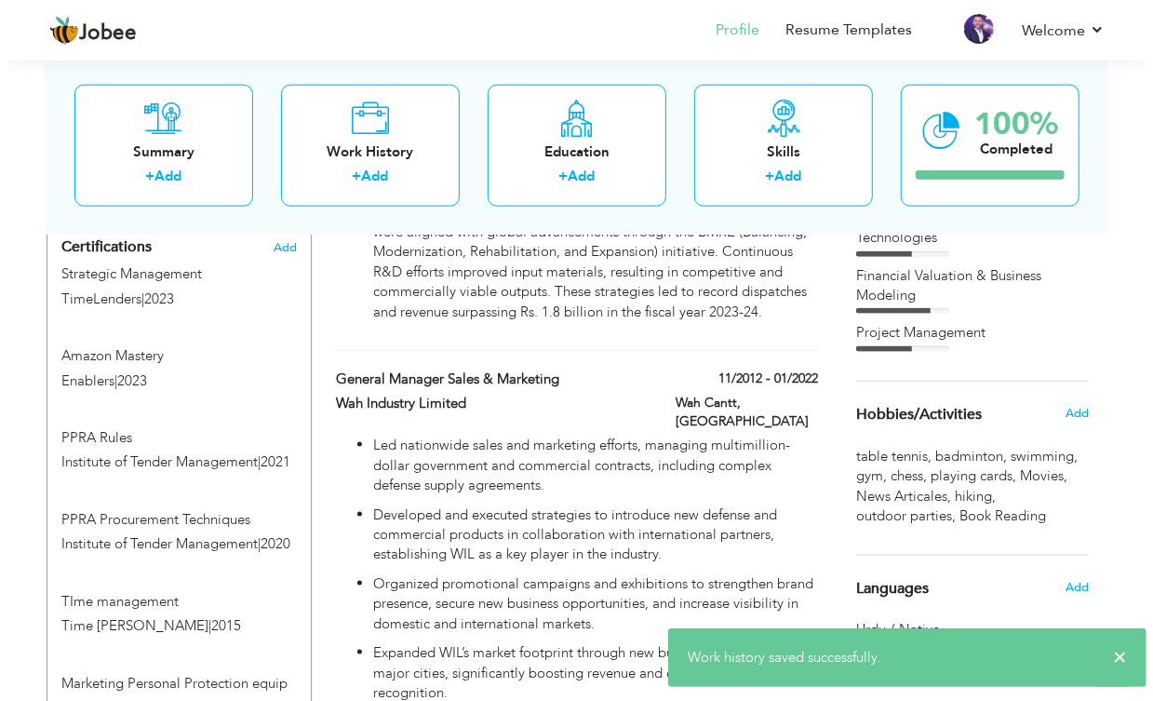
scroll to position [1155, 0]
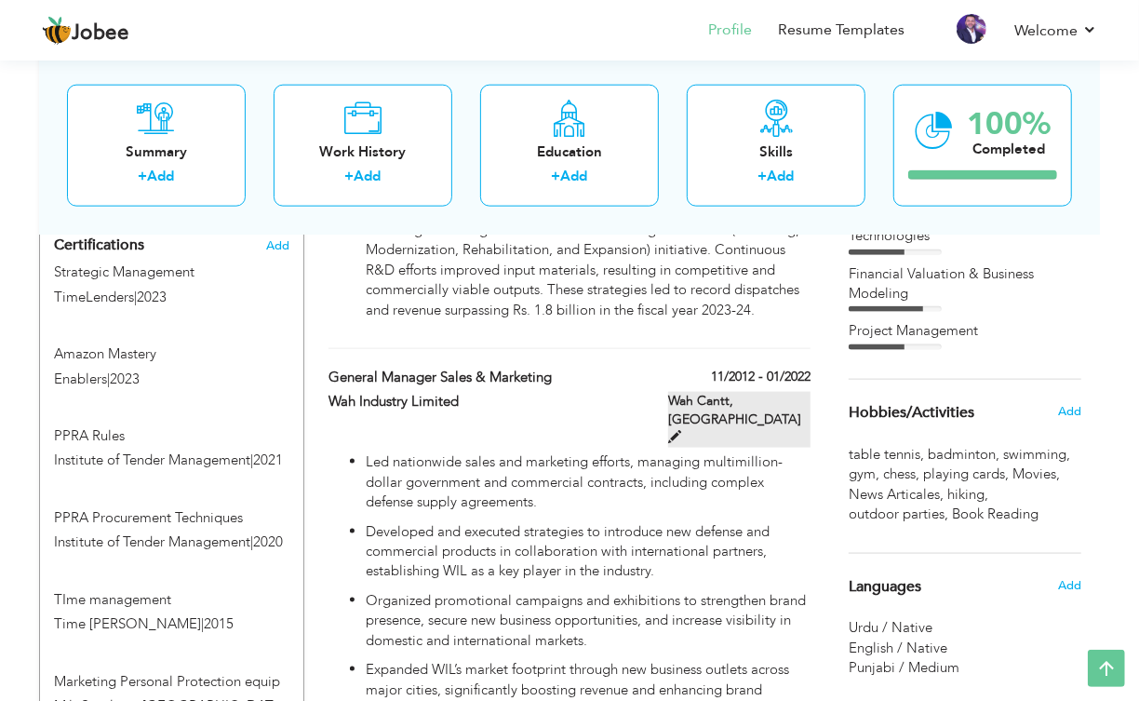
click at [681, 430] on span at bounding box center [674, 436] width 13 height 13
type input "General Manager Sales & Marketing"
type input "Wah Industry Limited"
type input "11/2012"
type input "01/2022"
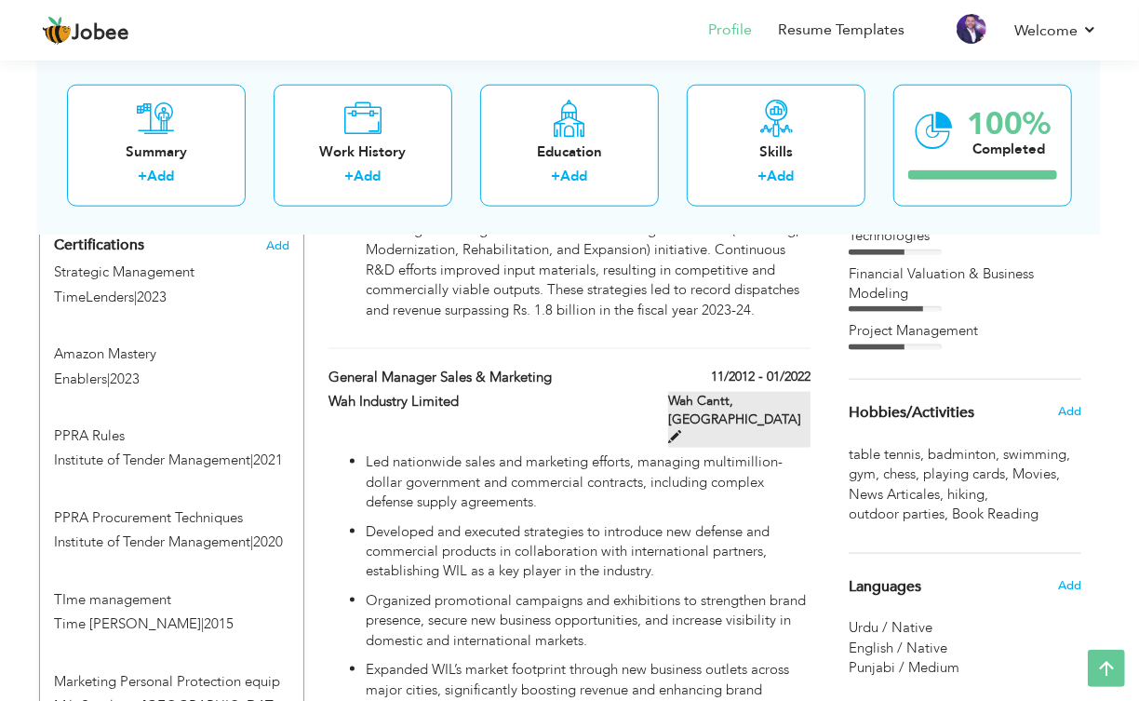
type input "Wah Cantt"
checkbox input "false"
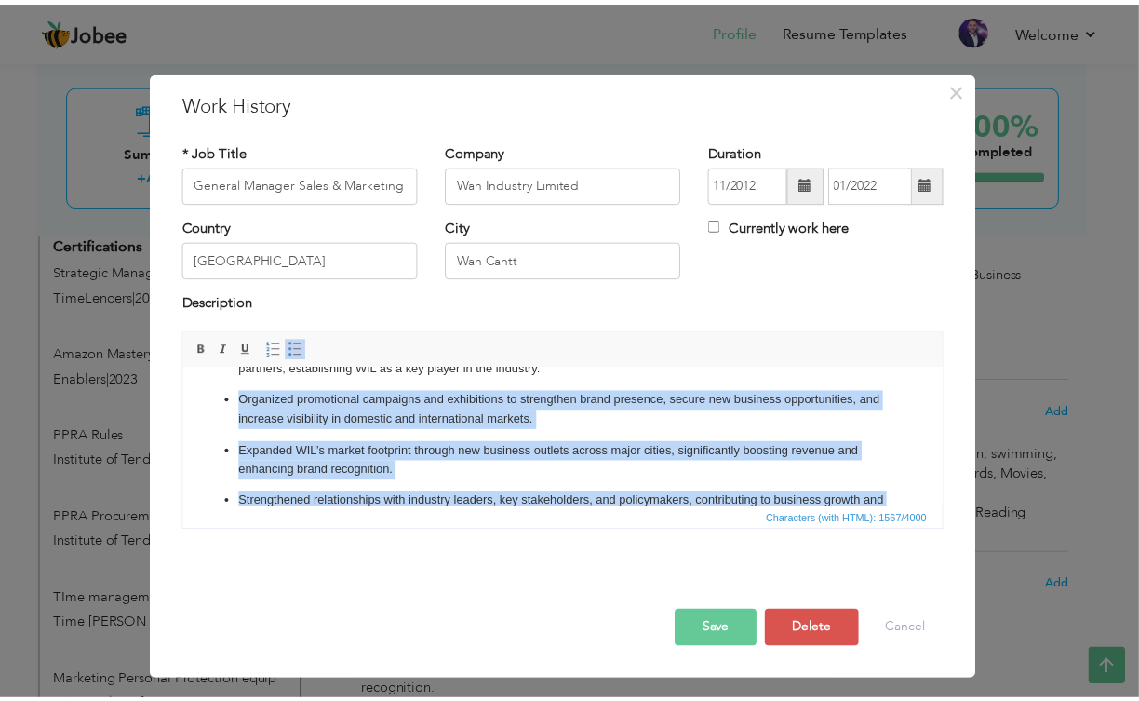
scroll to position [0, 0]
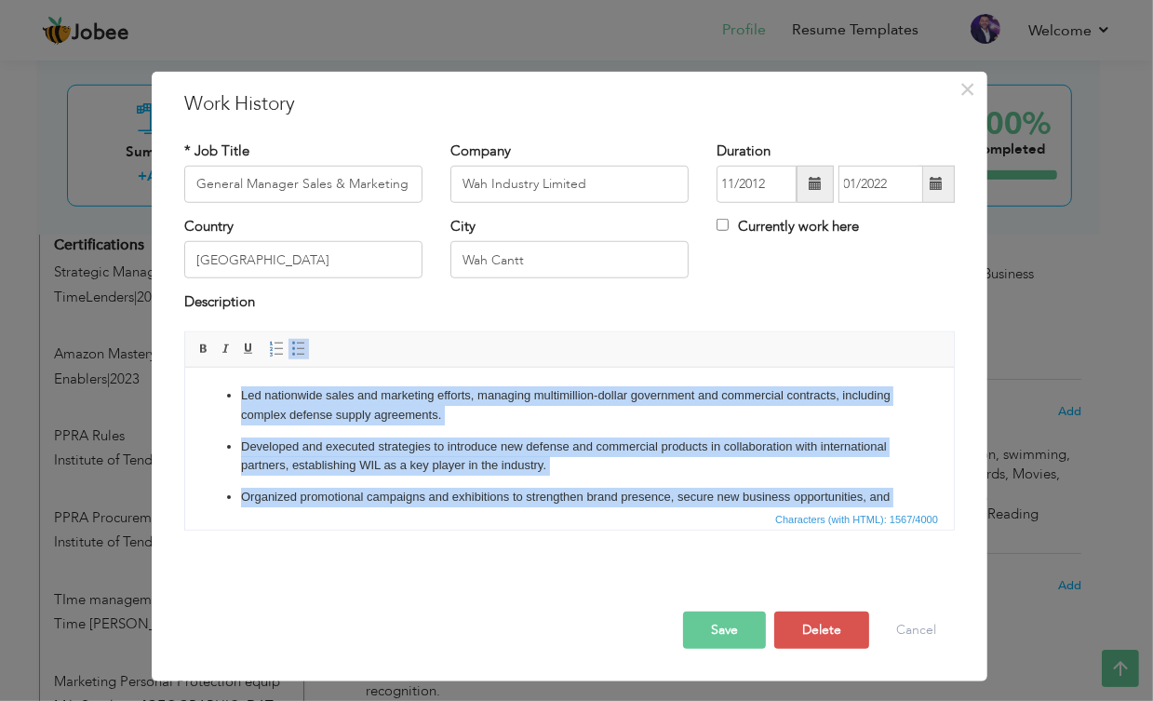
drag, startPoint x: 406, startPoint y: 486, endPoint x: 239, endPoint y: 361, distance: 208.1
click at [239, 367] on html "Led nationwide sales and marketing efforts, managing multimillion-dollar govern…" at bounding box center [568, 608] width 769 height 482
copy ul "Led nationwide sales and marketing efforts, managing multimillion-dollar govern…"
click at [556, 423] on p "Led nationwide sales and marketing efforts, managing multimillion-dollar govern…" at bounding box center [568, 404] width 657 height 39
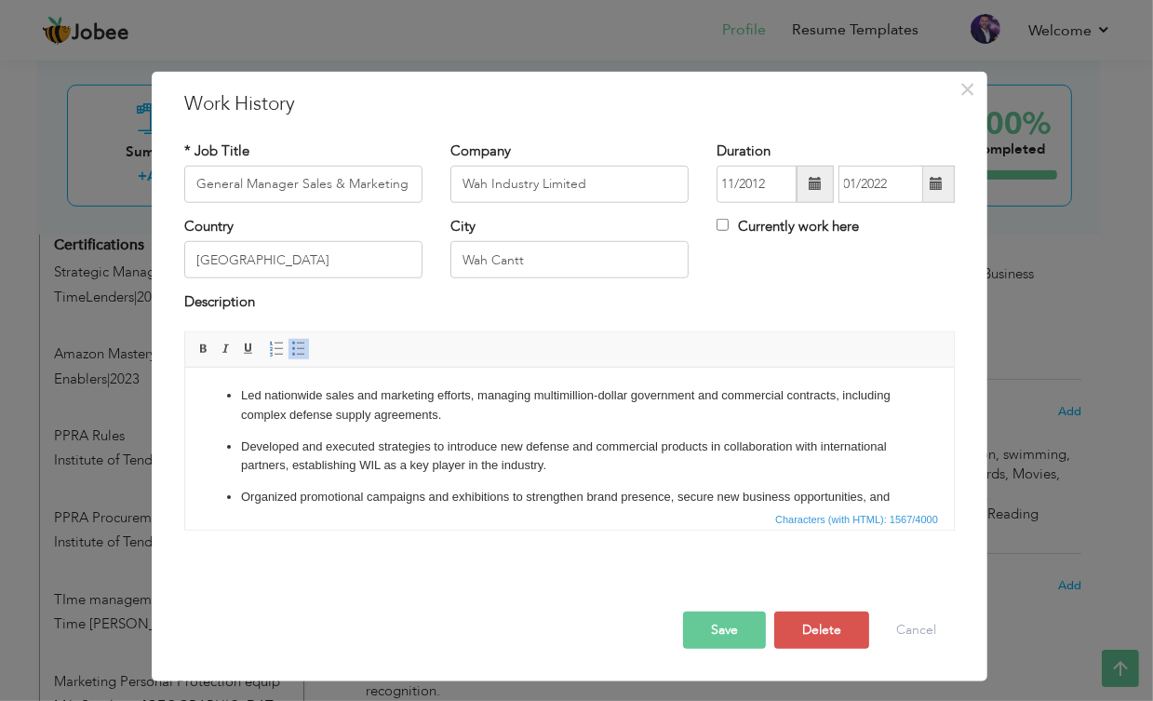
click at [325, 399] on p "Led nationwide sales and marketing efforts, managing multimillion-dollar govern…" at bounding box center [568, 404] width 657 height 39
click at [267, 396] on p "Led nationwide sales and marketing efforts, managing multimillion-dollar govern…" at bounding box center [568, 404] width 657 height 39
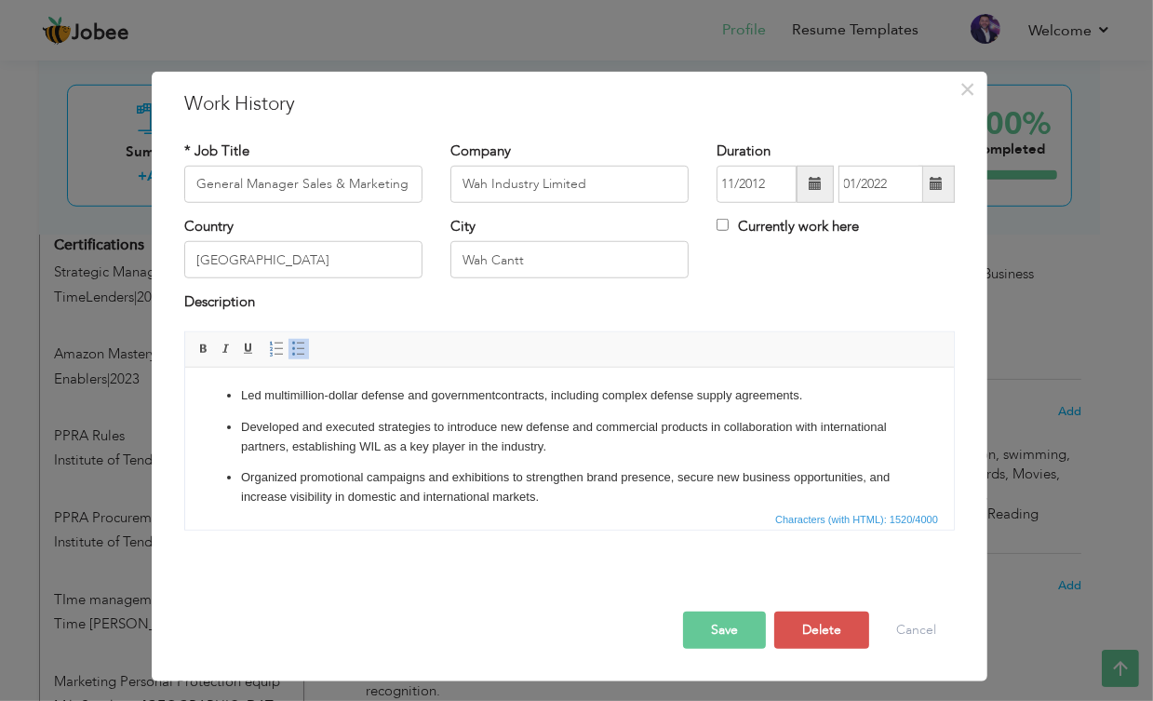
click at [356, 393] on p "Led m ultimillion-dollar defense and government contracts, including complex de…" at bounding box center [568, 395] width 657 height 20
click at [467, 398] on p "Led m ultimillion-dollar contracts, including complex defense supply agreements." at bounding box center [568, 395] width 657 height 20
click at [706, 623] on button "Save" at bounding box center [724, 629] width 83 height 37
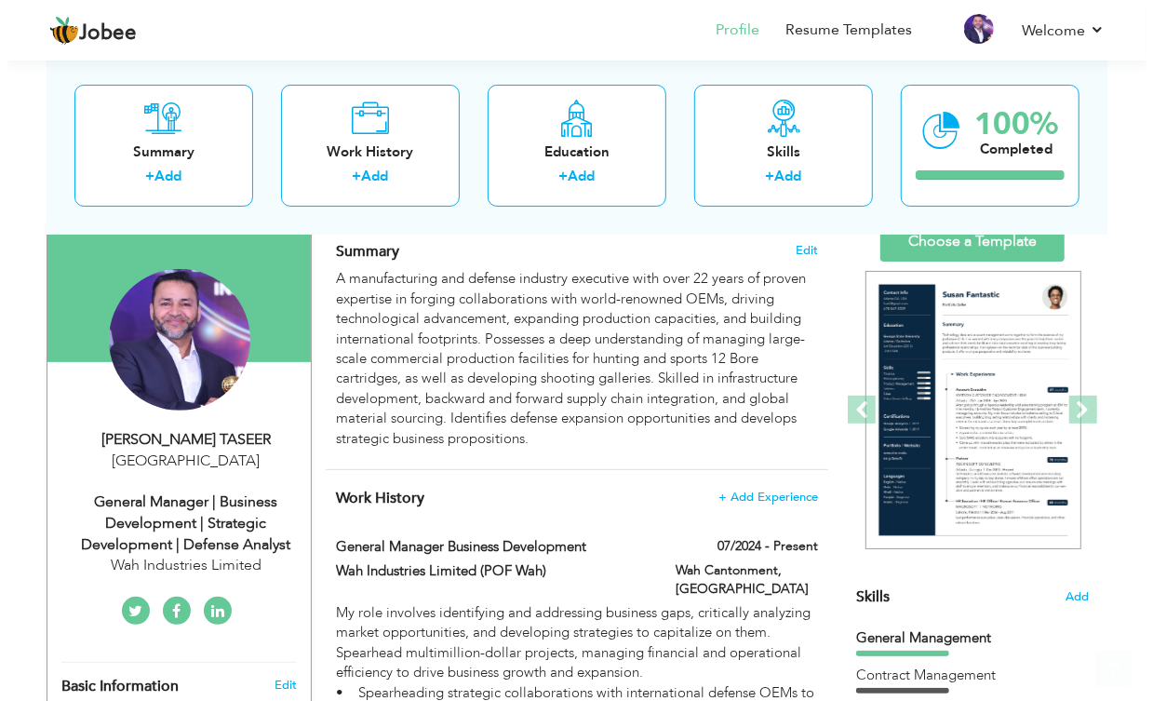
scroll to position [164, 0]
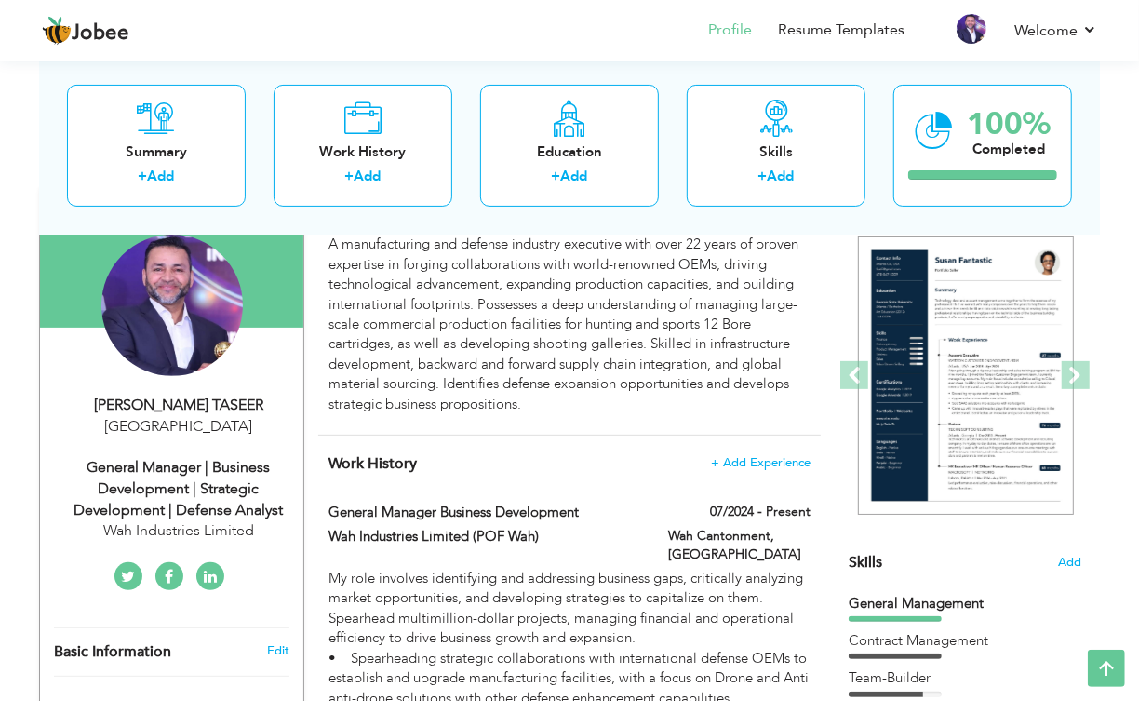
click at [201, 395] on div "[PERSON_NAME] TASEER" at bounding box center [178, 405] width 249 height 21
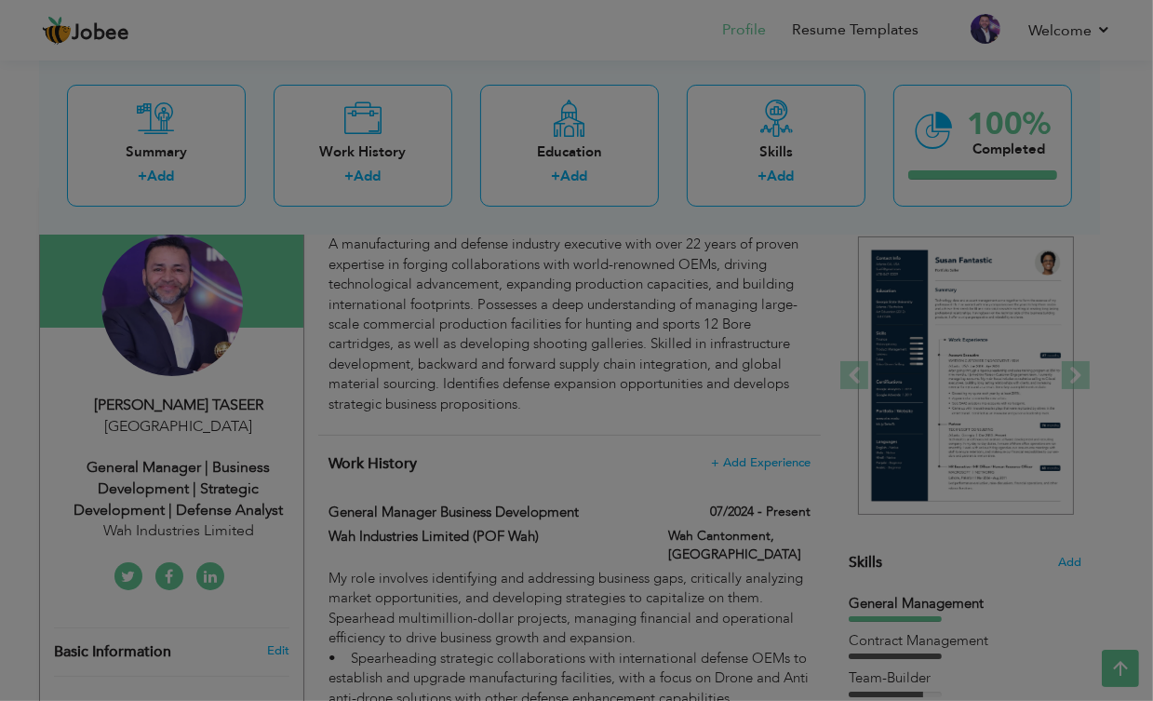
scroll to position [0, 0]
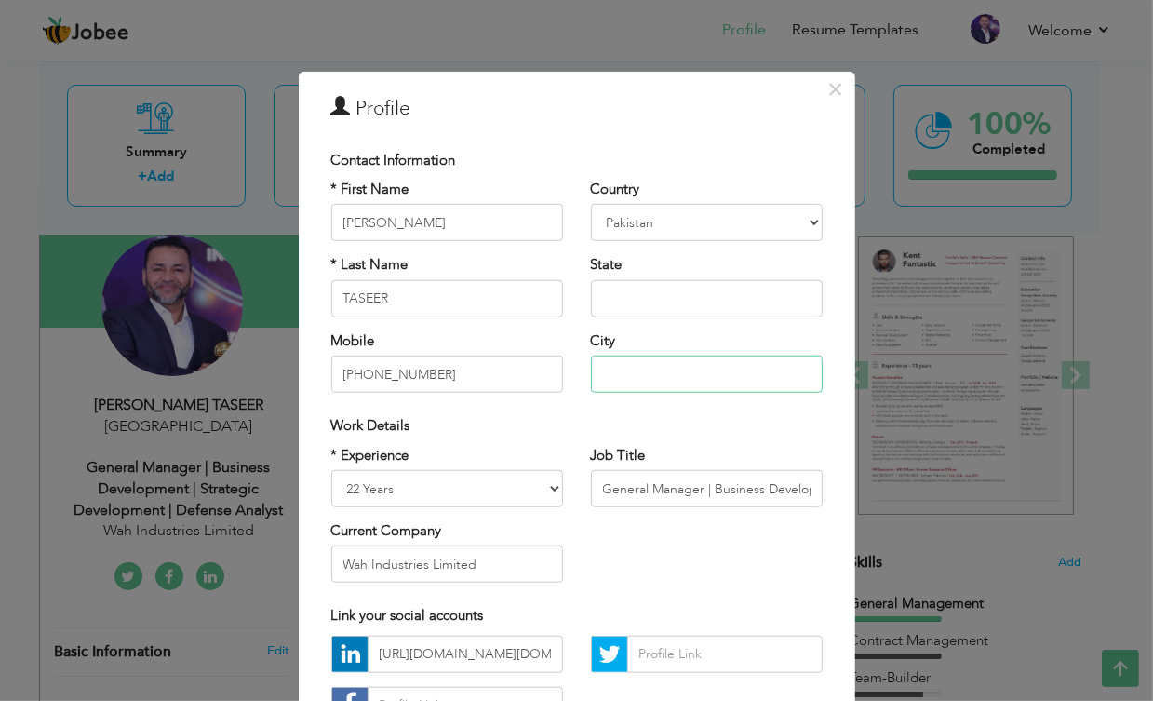
click at [612, 372] on input "text" at bounding box center [707, 374] width 232 height 37
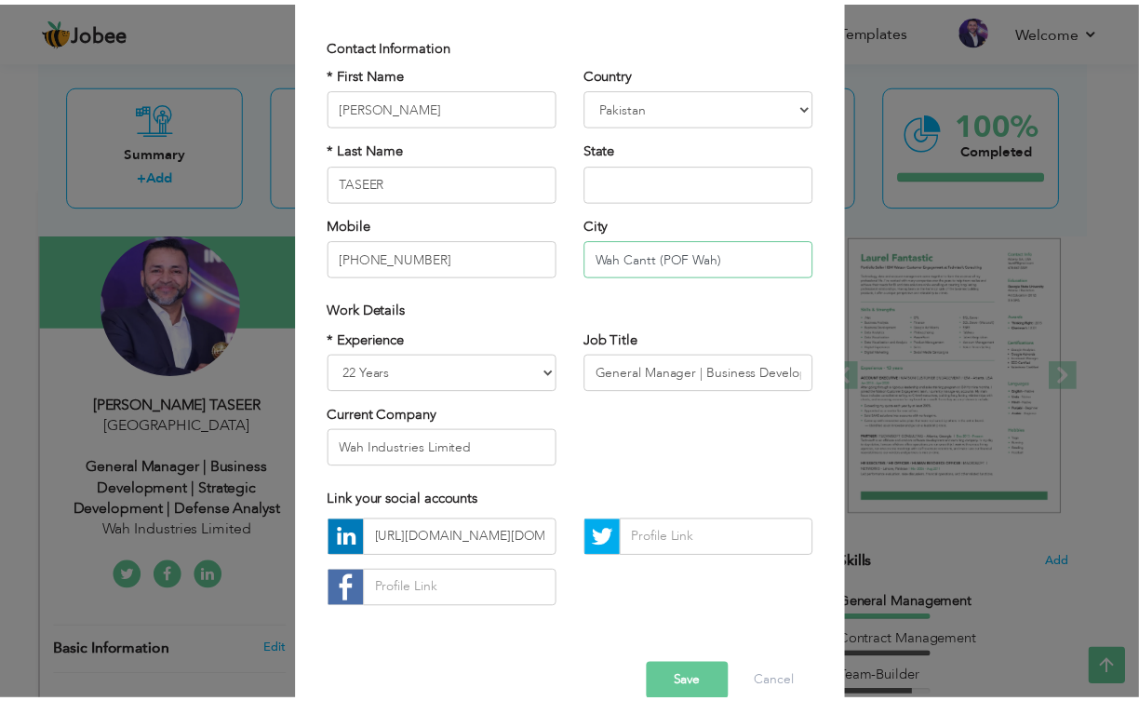
scroll to position [149, 0]
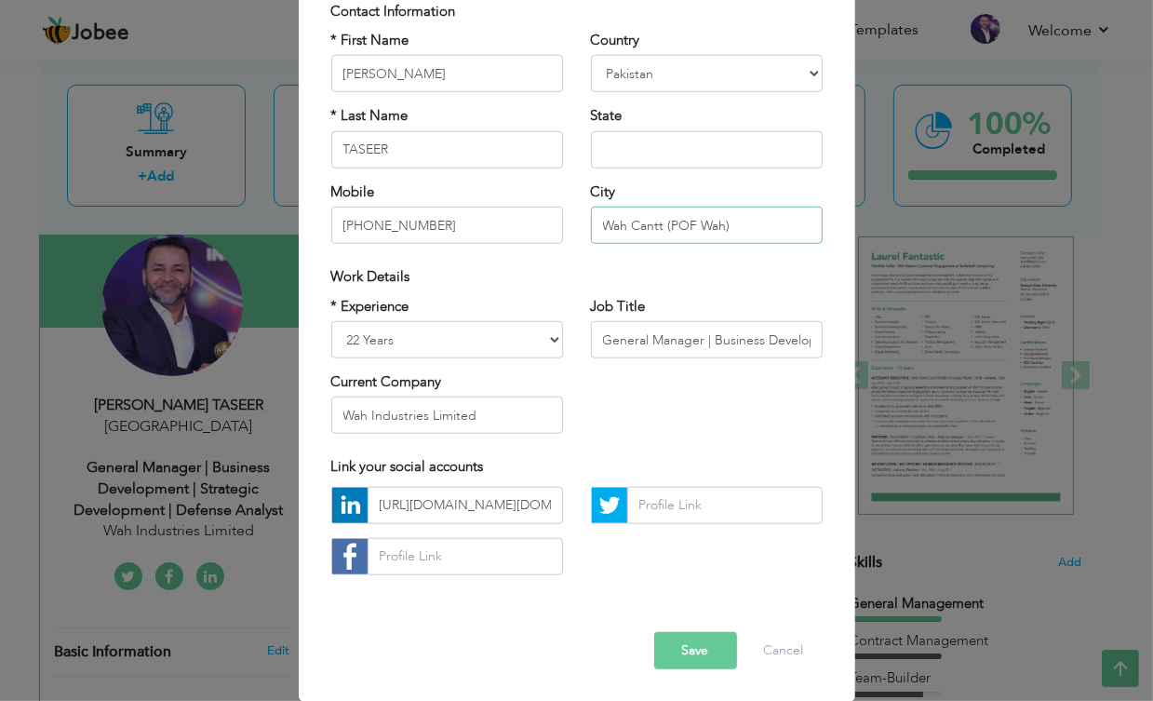
type input "Wah Cantt (POF Wah)"
click at [494, 412] on input "Wah Industries Limited" at bounding box center [447, 414] width 232 height 37
type input "Wah Industries Limited (POF Wah)"
click at [666, 636] on button "Save" at bounding box center [695, 650] width 83 height 37
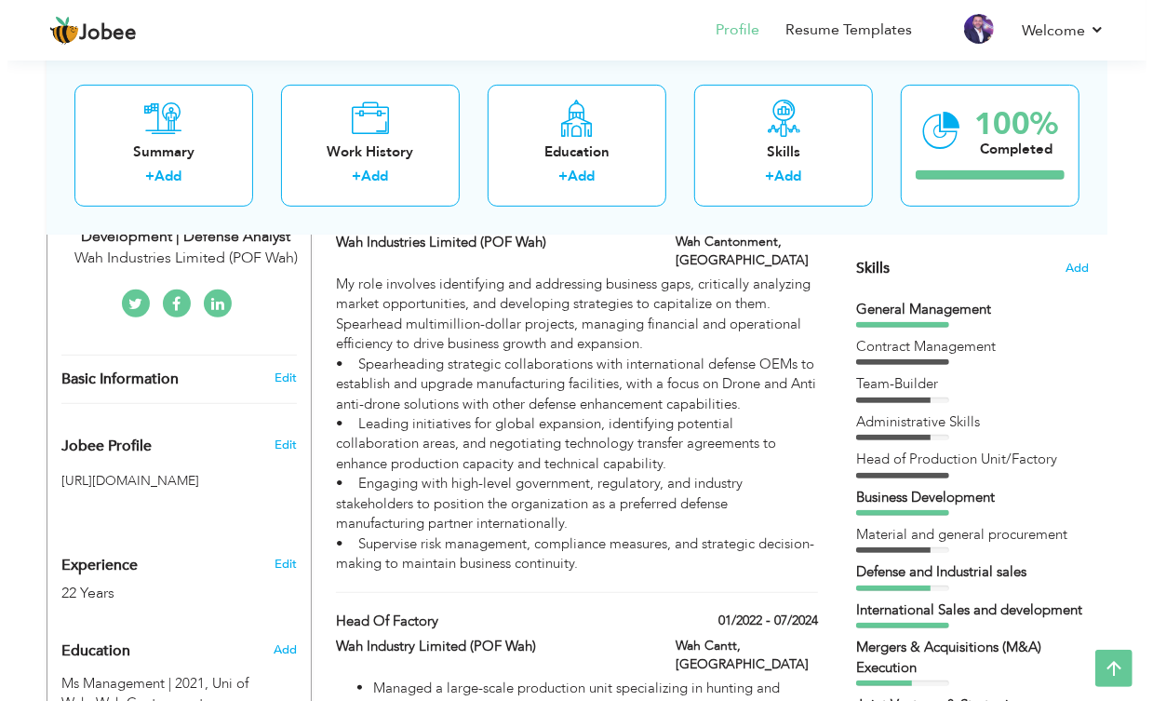
scroll to position [457, 0]
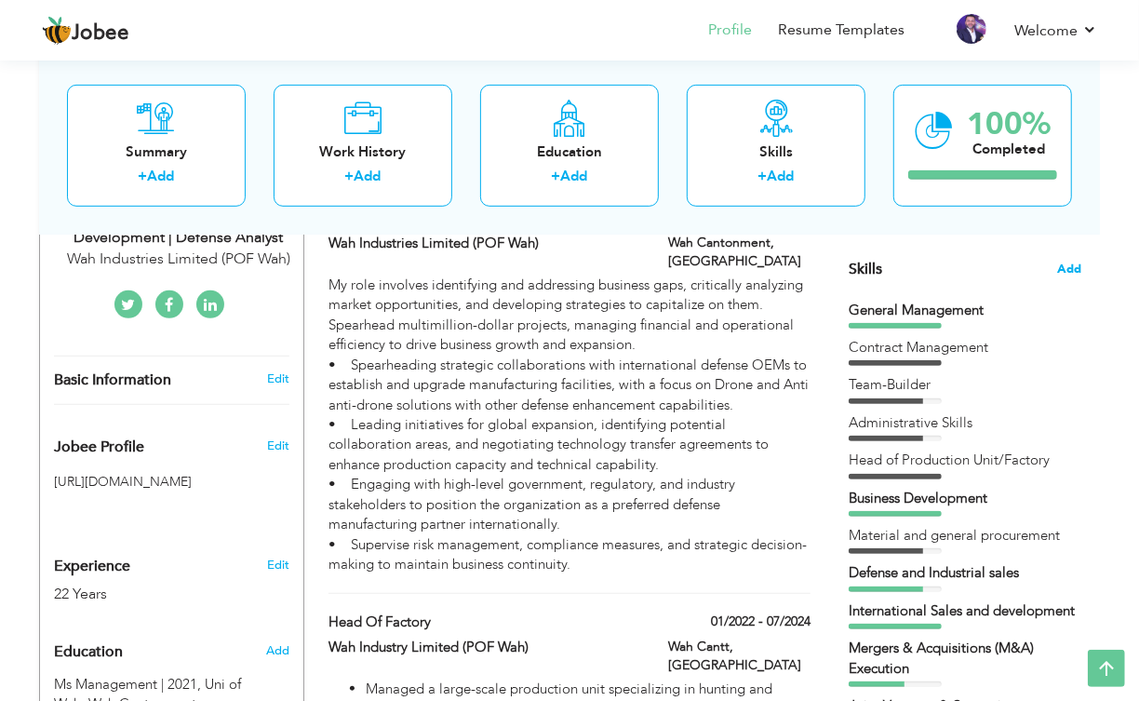
click at [1066, 270] on span "Add" at bounding box center [1069, 270] width 24 height 18
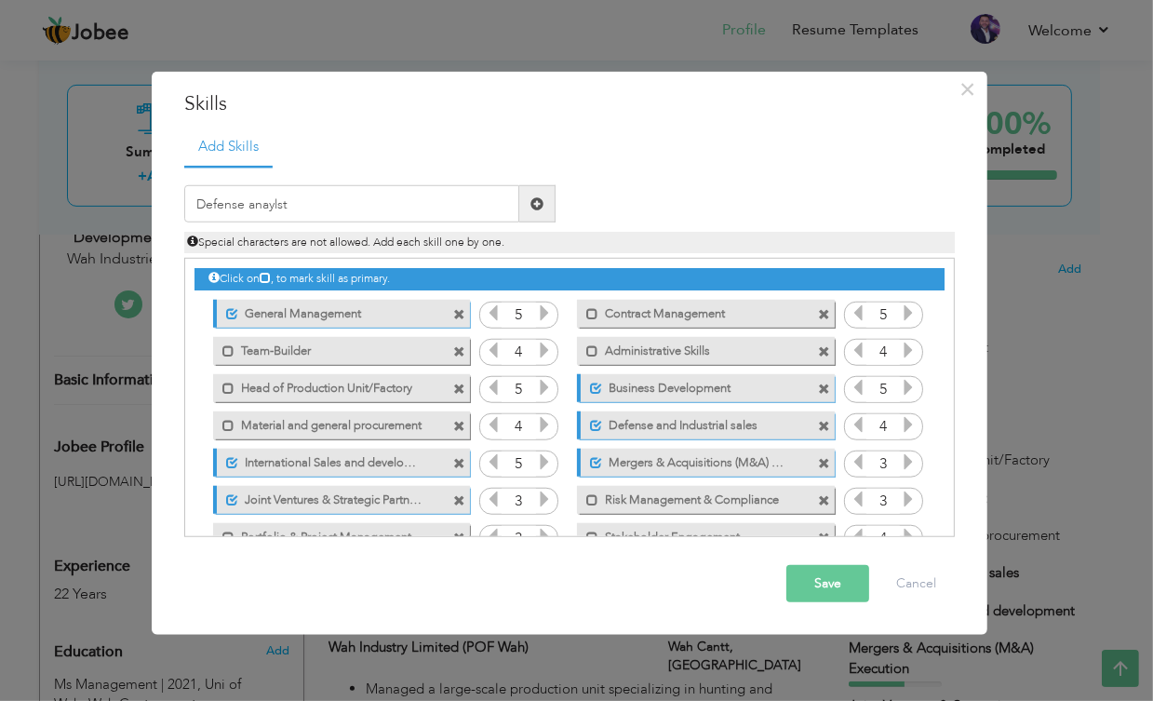
click at [456, 350] on span at bounding box center [459, 351] width 12 height 12
click at [395, 210] on input "Defense anaylst" at bounding box center [351, 203] width 335 height 37
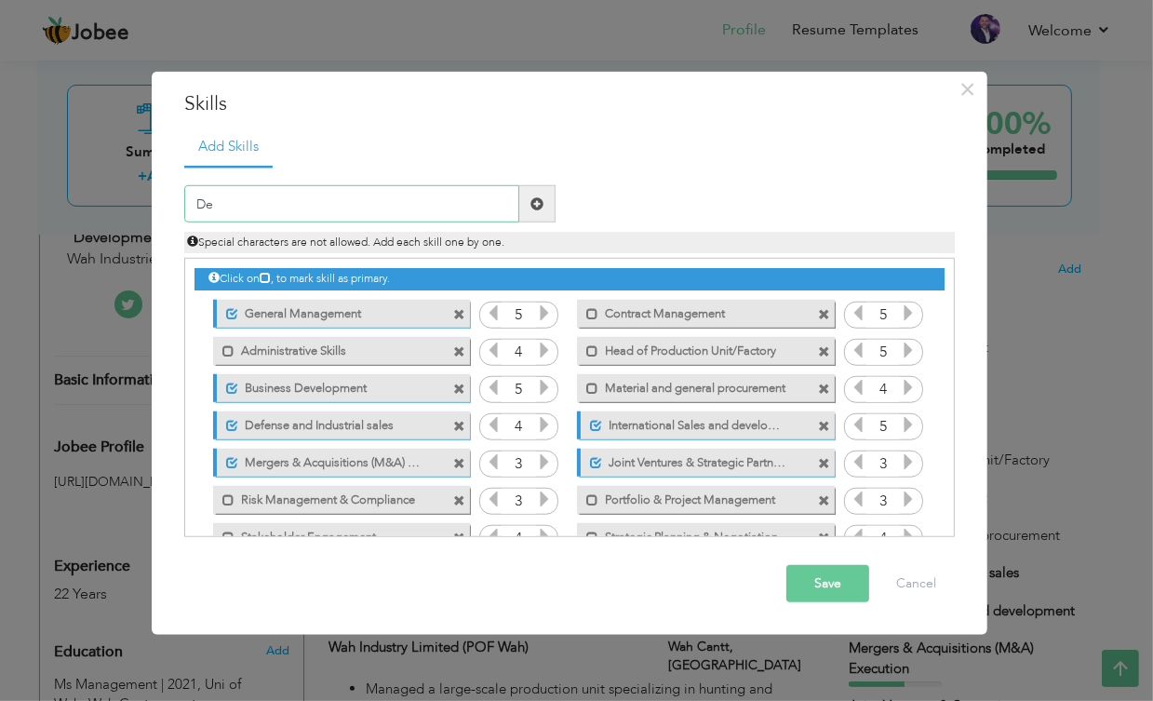
type input "D"
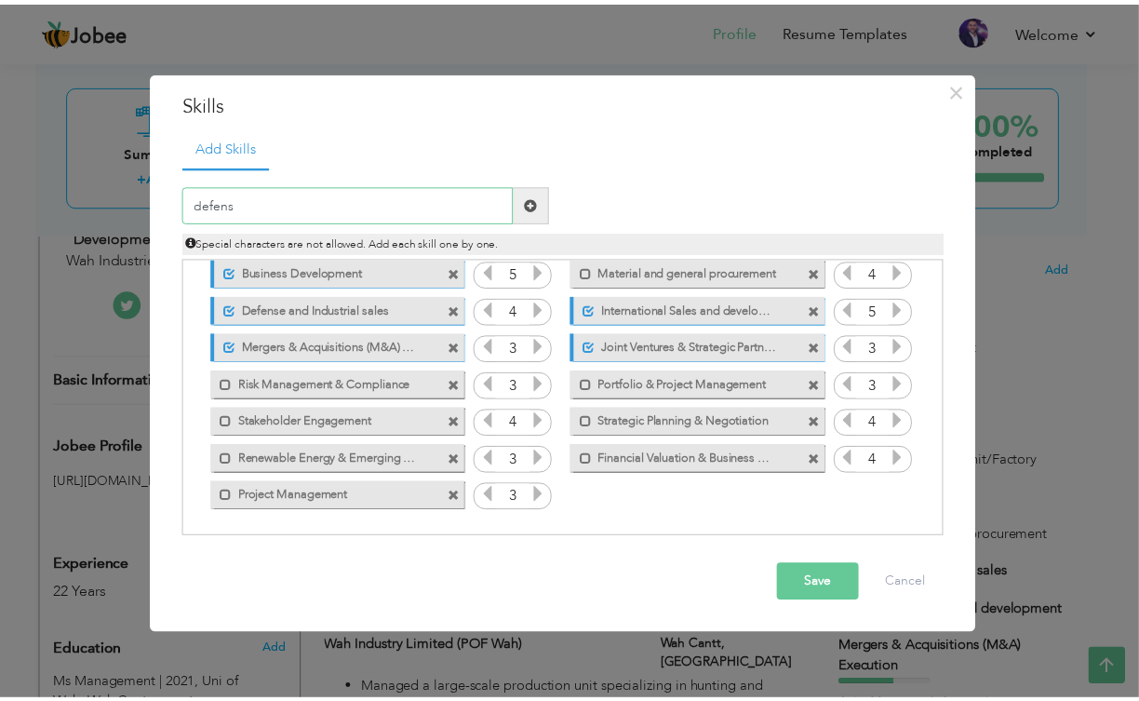
scroll to position [0, 0]
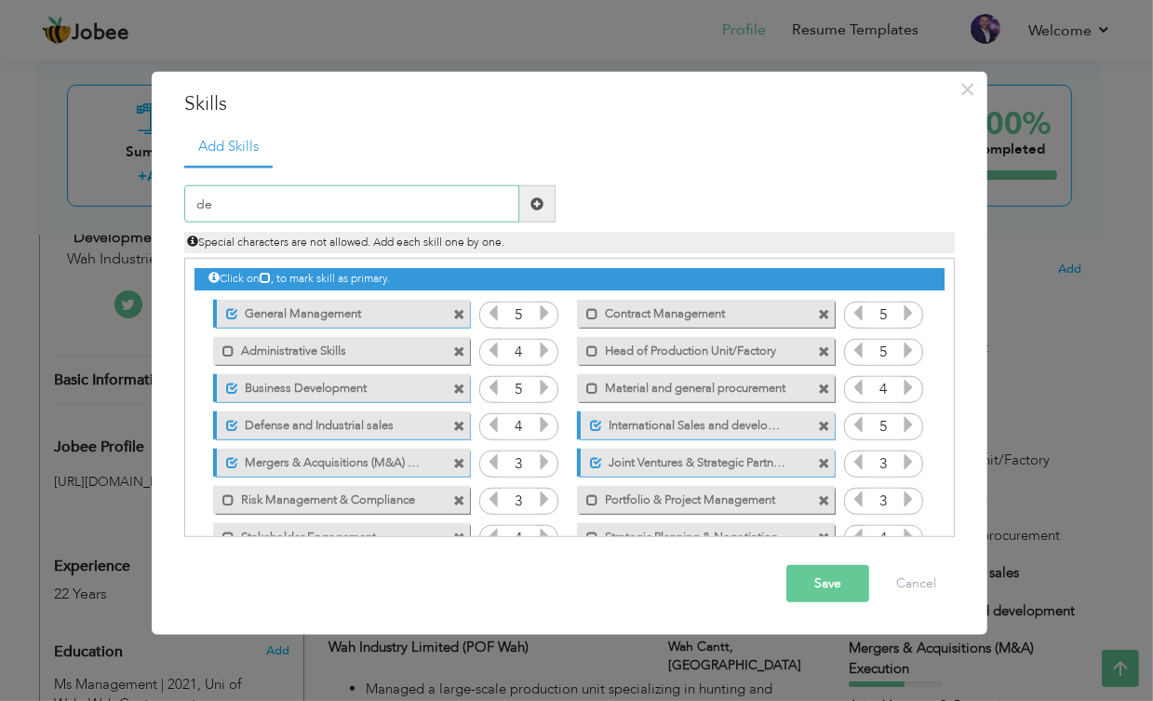
type input "d"
click at [920, 584] on button "Cancel" at bounding box center [916, 583] width 77 height 37
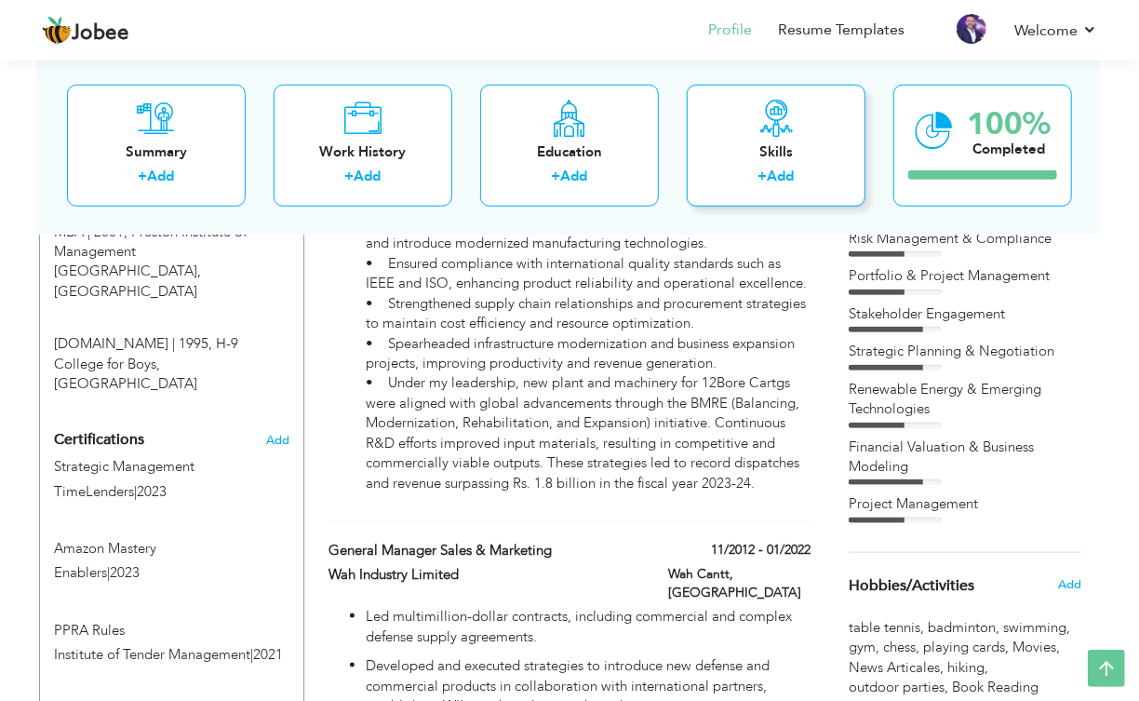
scroll to position [980, 0]
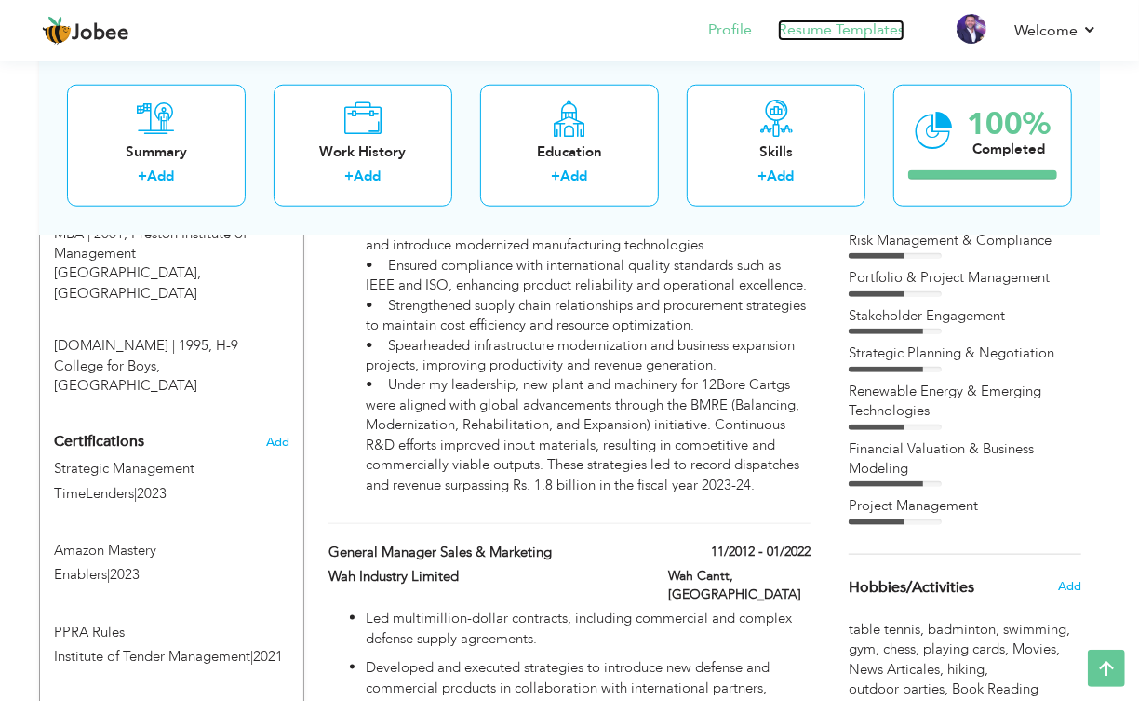
click at [813, 28] on link "Resume Templates" at bounding box center [841, 30] width 127 height 21
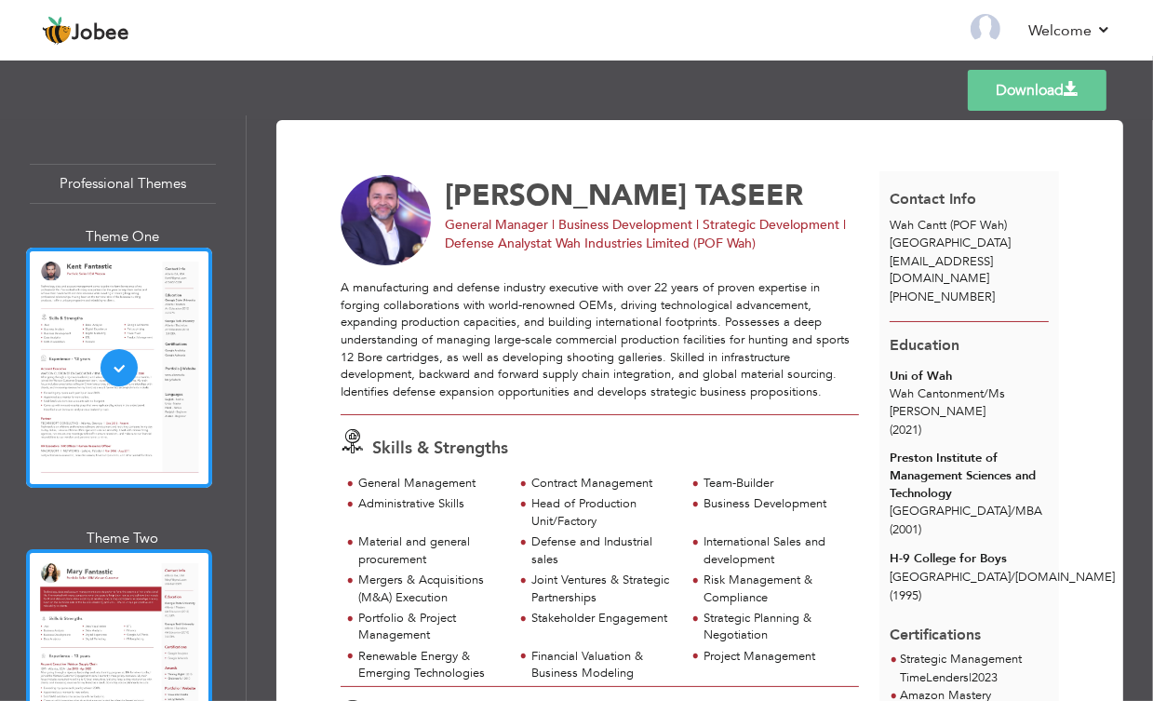
click at [83, 586] on div at bounding box center [119, 669] width 186 height 240
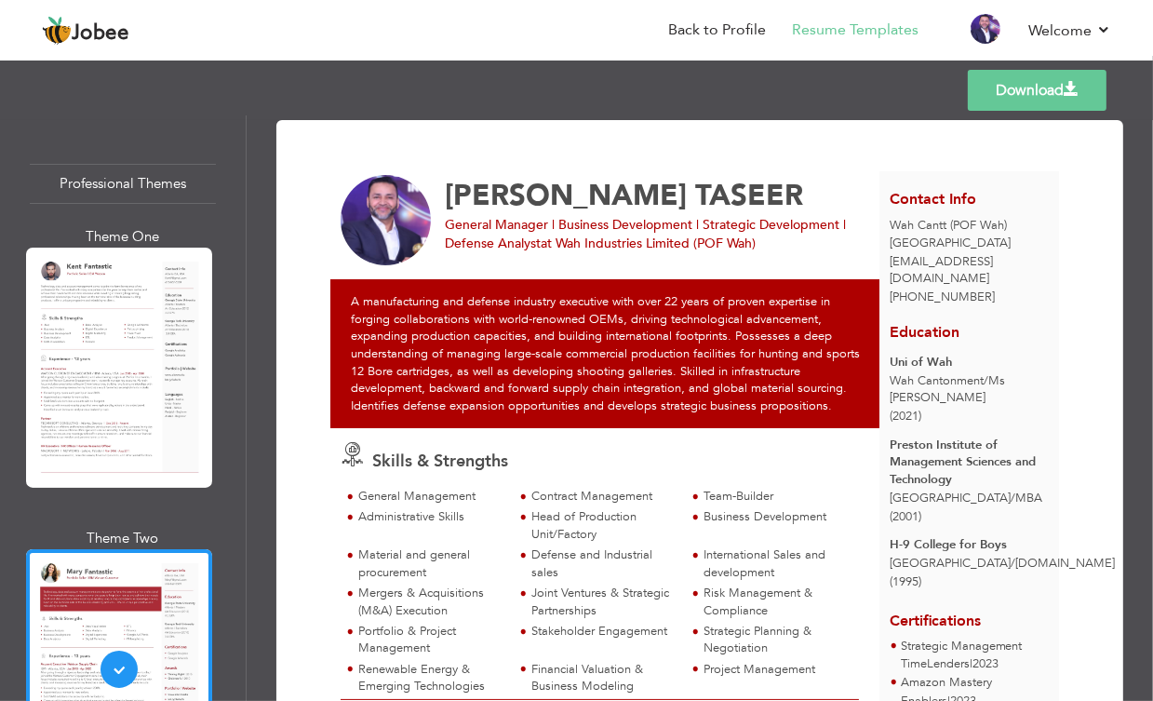
click at [1006, 98] on link "Download" at bounding box center [1037, 90] width 139 height 41
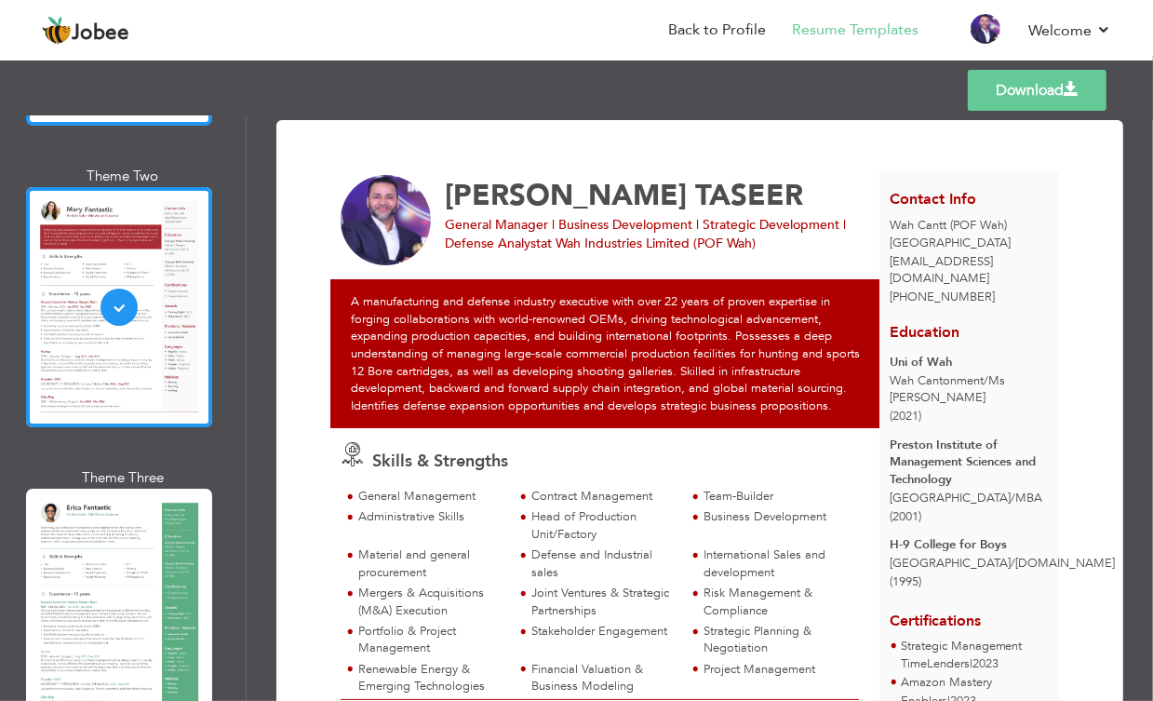
scroll to position [362, 0]
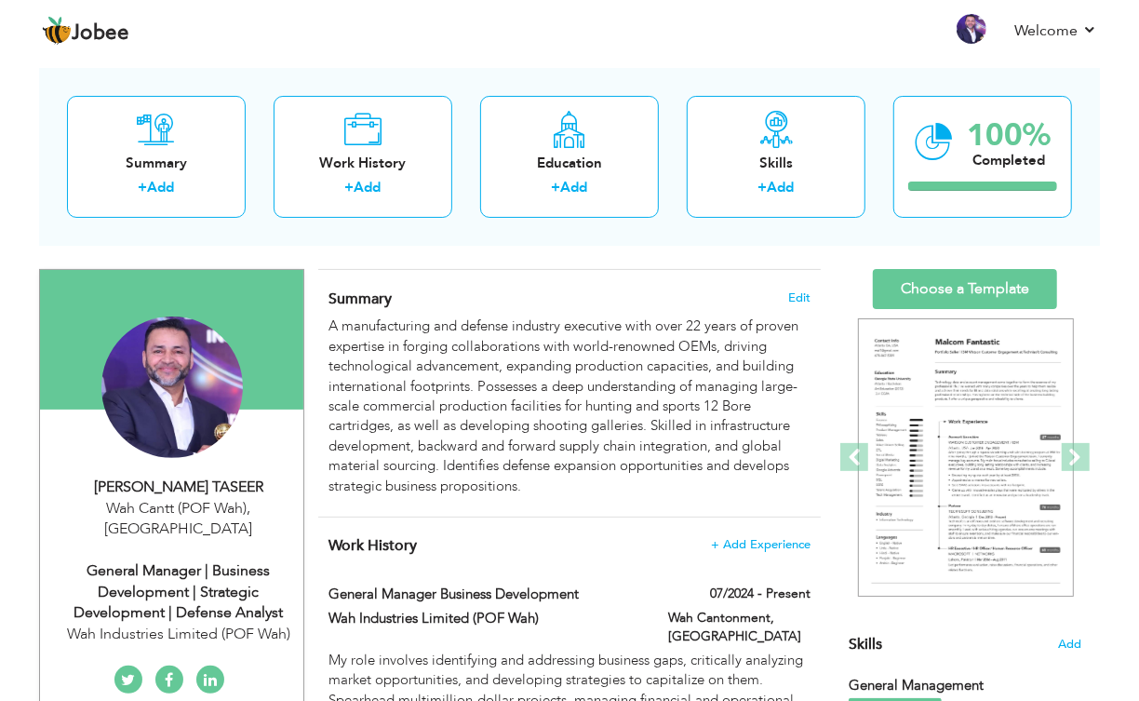
scroll to position [3, 0]
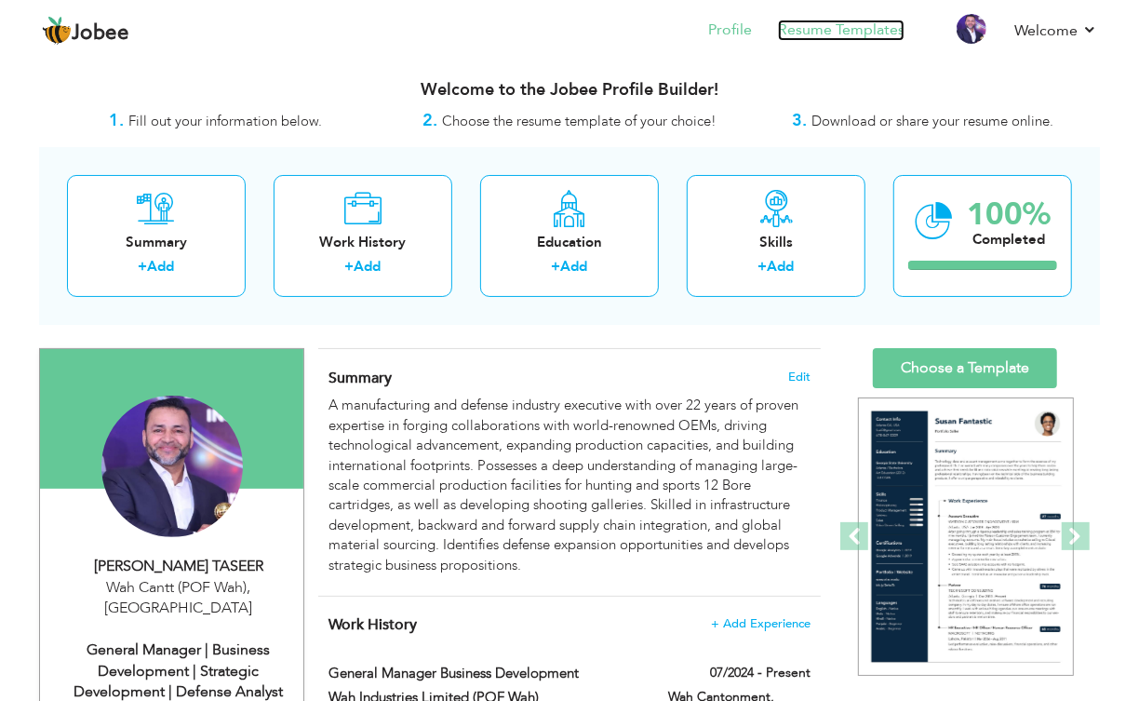
click at [798, 27] on link "Resume Templates" at bounding box center [841, 30] width 127 height 21
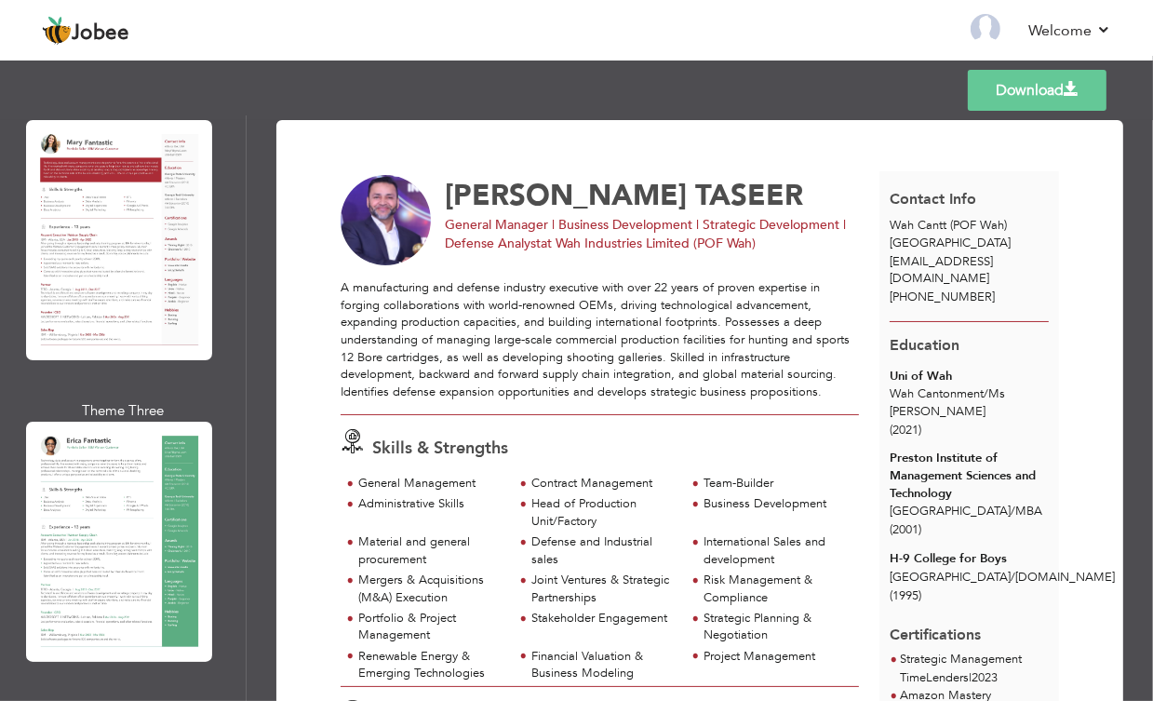
scroll to position [431, 0]
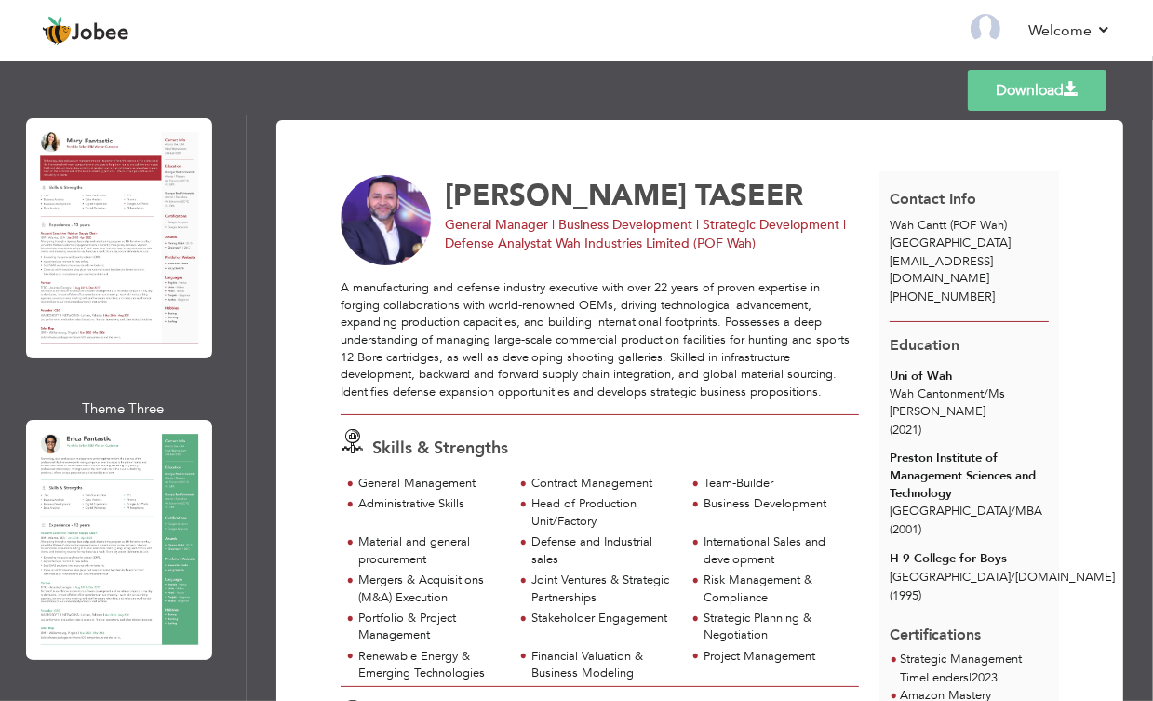
click at [150, 524] on div at bounding box center [119, 540] width 186 height 240
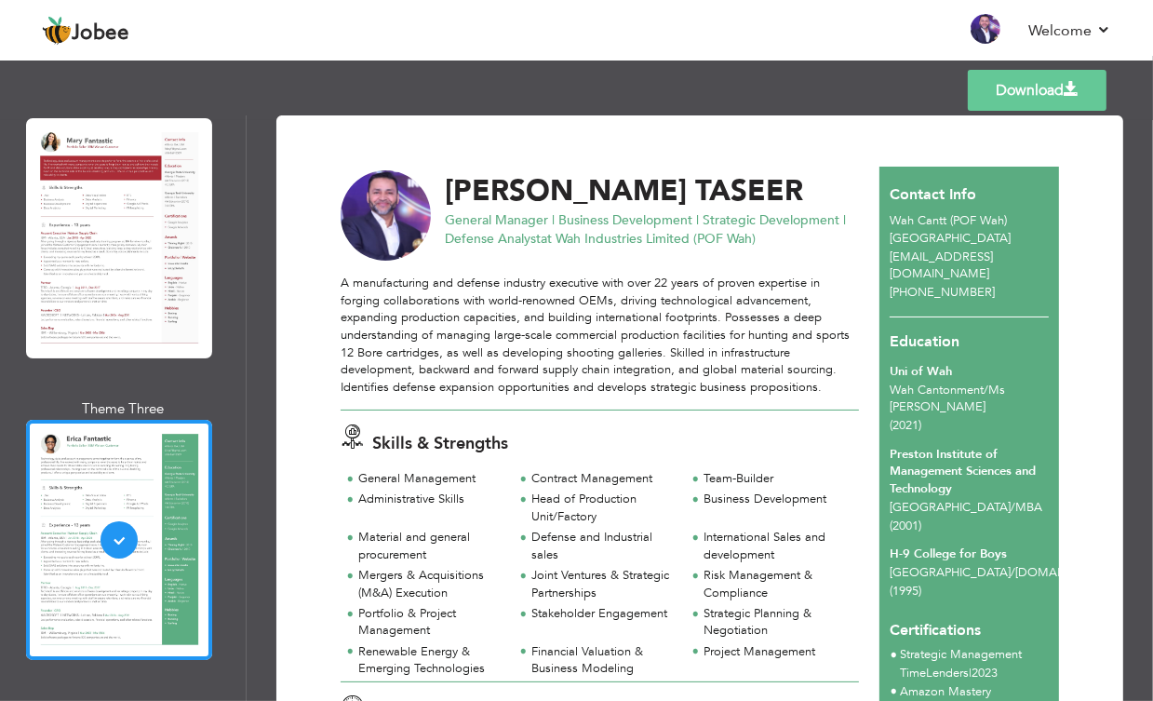
scroll to position [0, 0]
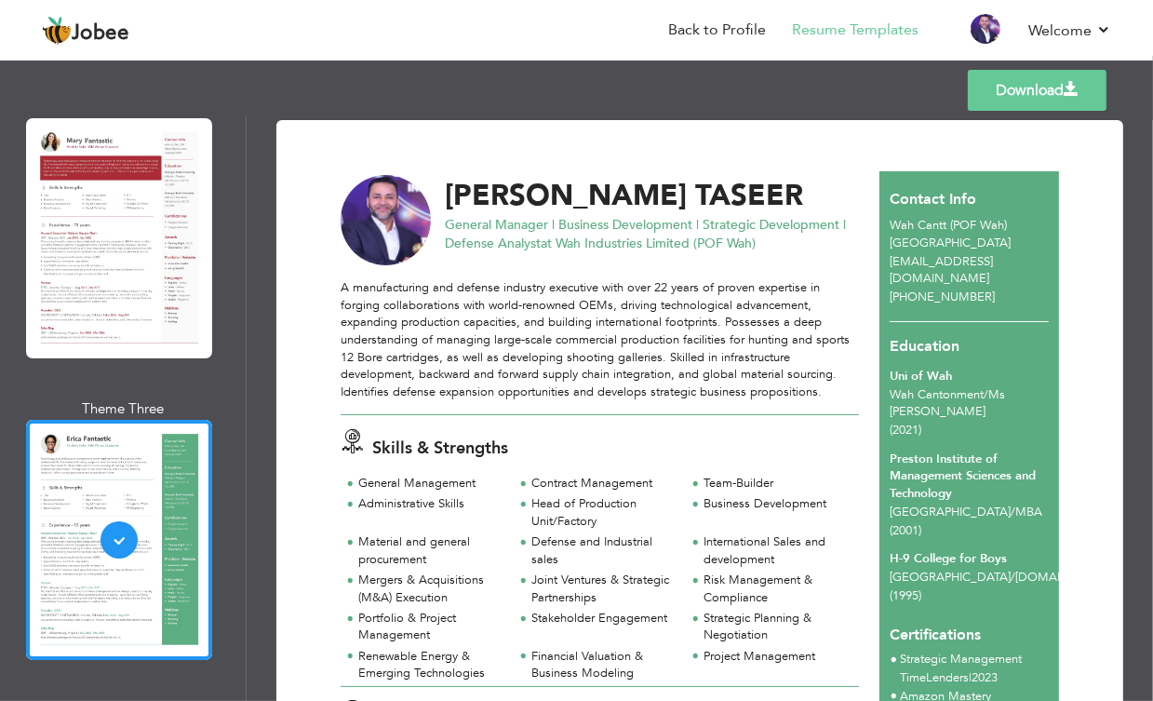
click at [1016, 85] on link "Download" at bounding box center [1037, 90] width 139 height 41
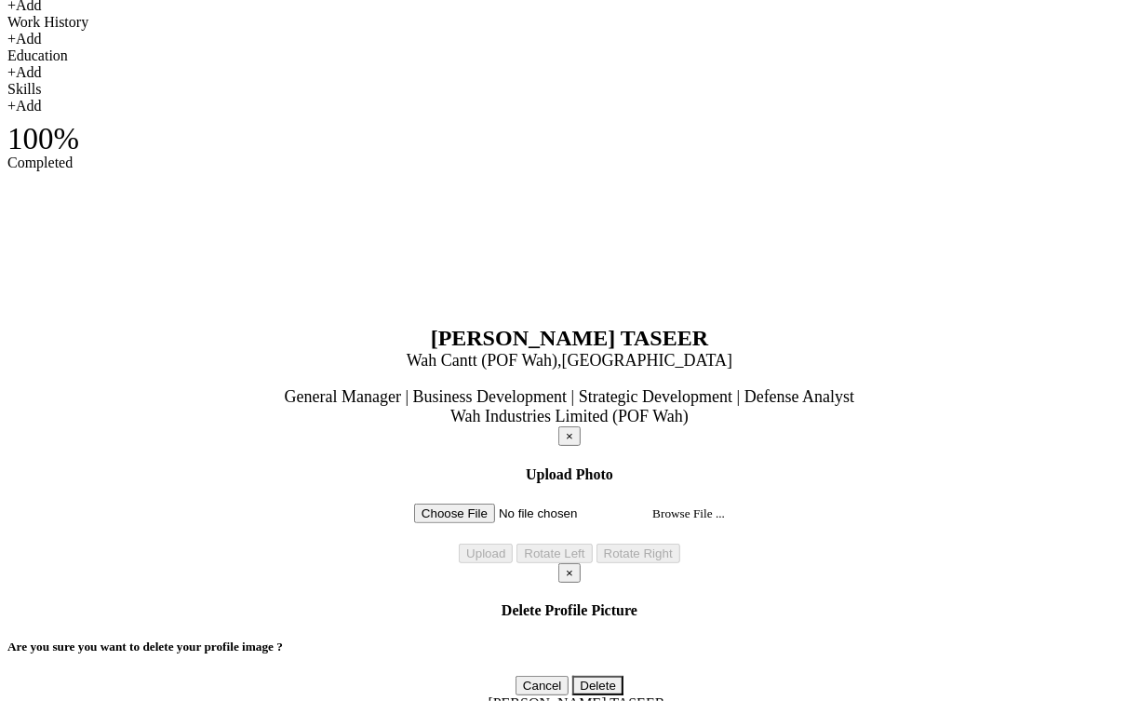
scroll to position [380, 0]
